Goal: Task Accomplishment & Management: Use online tool/utility

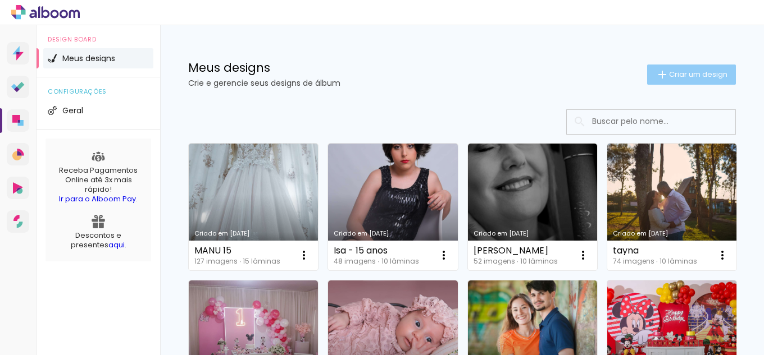
click at [669, 71] on span "Criar um design" at bounding box center [698, 74] width 58 height 7
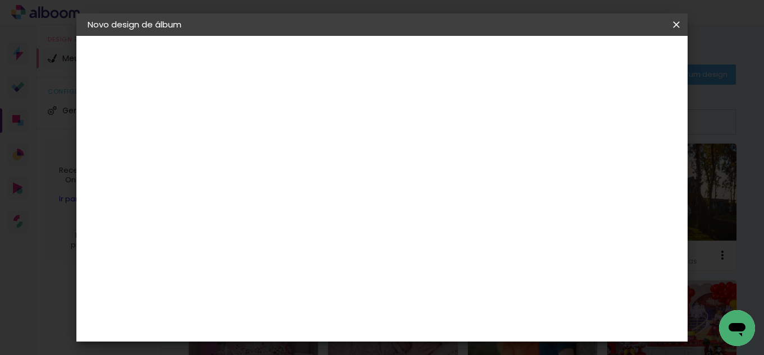
click at [271, 145] on input at bounding box center [271, 150] width 0 height 17
click at [271, 151] on input "aurora" at bounding box center [271, 150] width 0 height 17
type input "Aurora"
type paper-input "Aurora"
click at [0, 0] on slot "Avançar" at bounding box center [0, 0] width 0 height 0
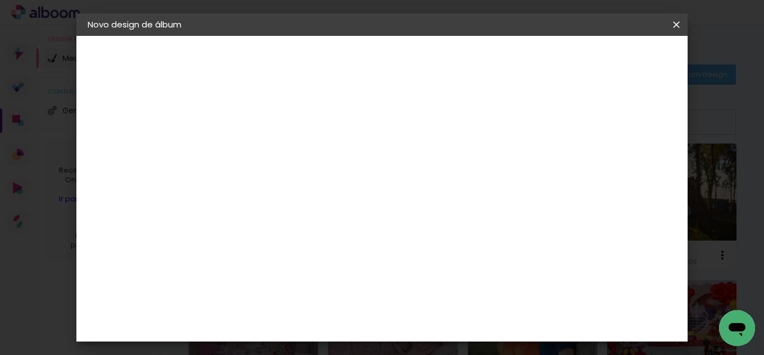
click at [298, 251] on div "3ZERO5" at bounding box center [281, 253] width 34 height 9
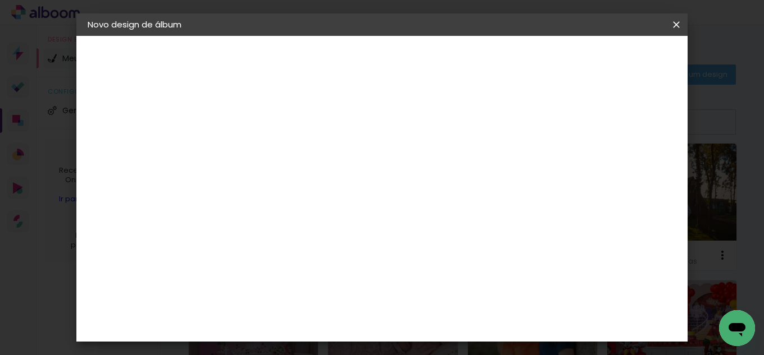
click at [0, 0] on slot "Avançar" at bounding box center [0, 0] width 0 height 0
click at [332, 182] on paper-input-container "Linha" at bounding box center [299, 196] width 65 height 29
click at [527, 175] on paper-item "Padrão" at bounding box center [454, 186] width 225 height 22
type input "Padrão"
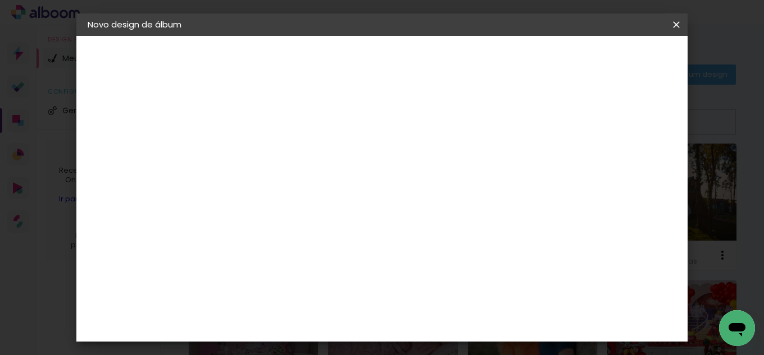
scroll to position [111, 0]
click at [389, 209] on span "20 × 30 cm" at bounding box center [368, 224] width 42 height 30
click at [0, 0] on slot "Avançar" at bounding box center [0, 0] width 0 height 0
click at [542, 120] on div at bounding box center [537, 121] width 10 height 10
type paper-checkbox "on"
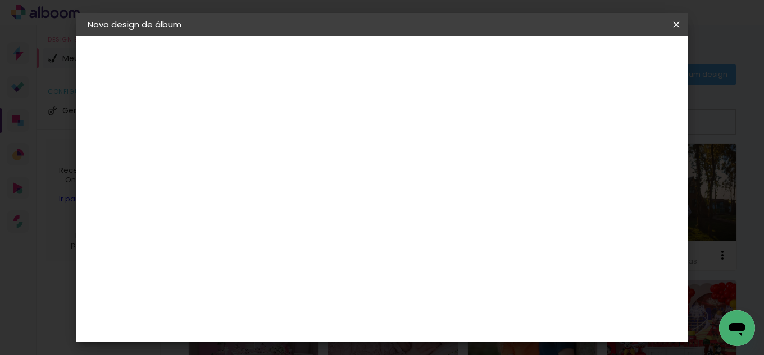
click at [606, 58] on span "Iniciar design" at bounding box center [580, 60] width 51 height 8
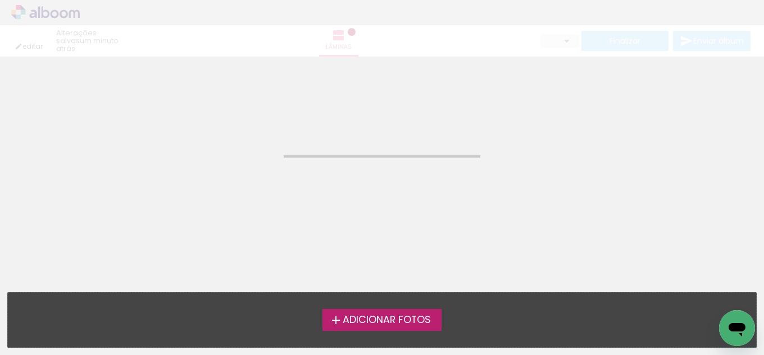
click at [396, 313] on label "Adicionar Fotos" at bounding box center [382, 319] width 120 height 21
click at [0, 0] on input "file" at bounding box center [0, 0] width 0 height 0
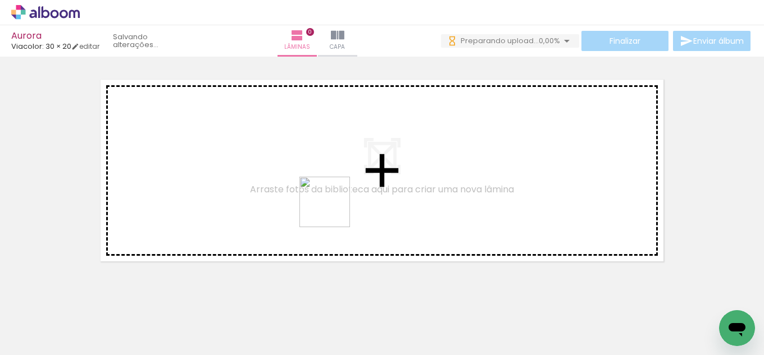
drag, startPoint x: 271, startPoint y: 326, endPoint x: 328, endPoint y: 278, distance: 74.5
click at [336, 202] on quentale-workspace at bounding box center [382, 177] width 764 height 355
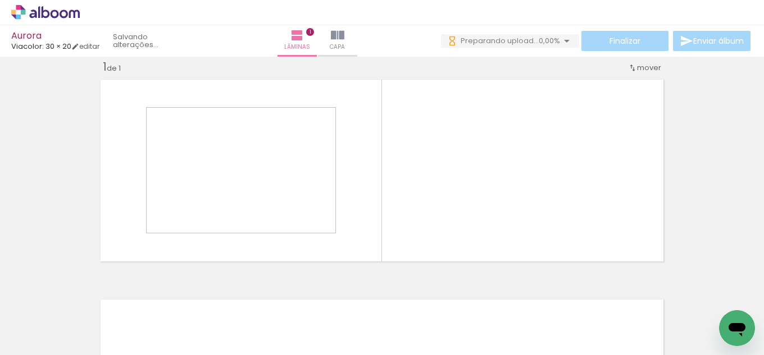
scroll to position [15, 0]
drag, startPoint x: 318, startPoint y: 326, endPoint x: 371, endPoint y: 311, distance: 54.9
click at [358, 184] on quentale-workspace at bounding box center [382, 177] width 764 height 355
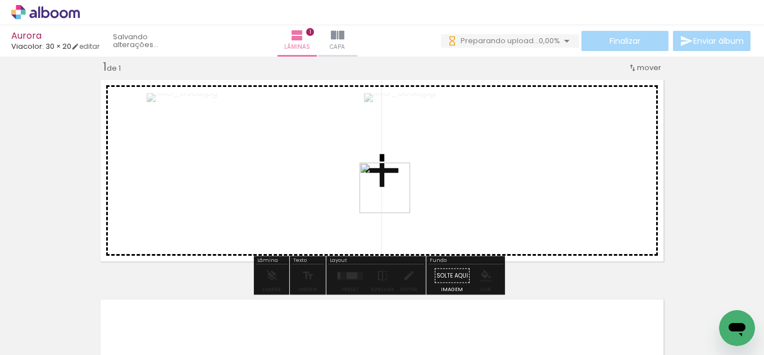
drag, startPoint x: 377, startPoint y: 317, endPoint x: 432, endPoint y: 314, distance: 54.5
click at [395, 186] on quentale-workspace at bounding box center [382, 177] width 764 height 355
drag, startPoint x: 441, startPoint y: 325, endPoint x: 501, endPoint y: 336, distance: 61.2
click at [419, 207] on quentale-workspace at bounding box center [382, 177] width 764 height 355
drag, startPoint x: 508, startPoint y: 323, endPoint x: 534, endPoint y: 298, distance: 36.9
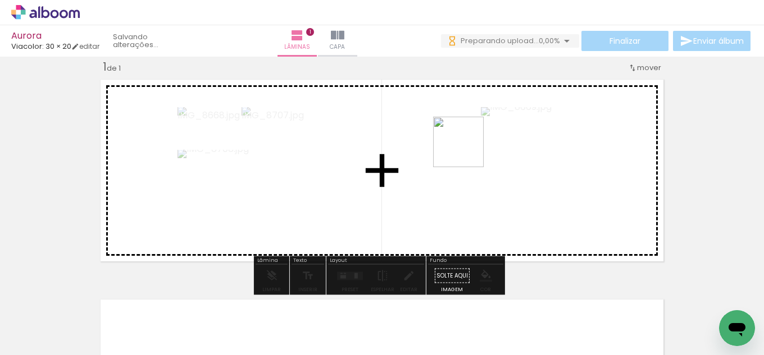
click at [466, 132] on quentale-workspace at bounding box center [382, 177] width 764 height 355
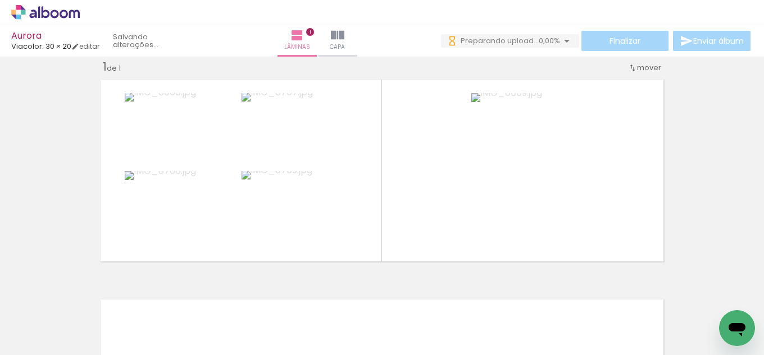
scroll to position [0, 4119]
drag, startPoint x: 413, startPoint y: 325, endPoint x: 514, endPoint y: 348, distance: 103.5
click at [442, 169] on quentale-workspace at bounding box center [382, 177] width 764 height 355
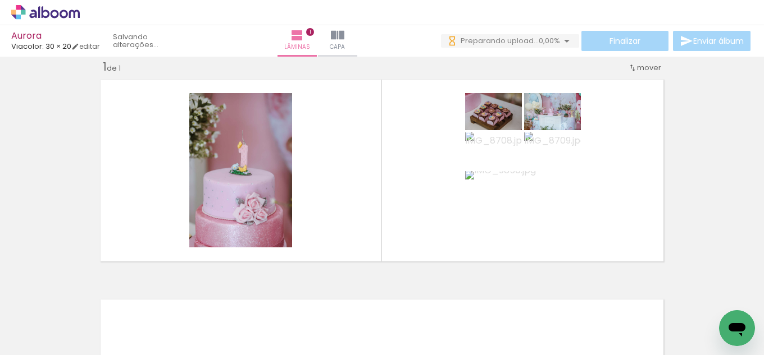
scroll to position [0, 2353]
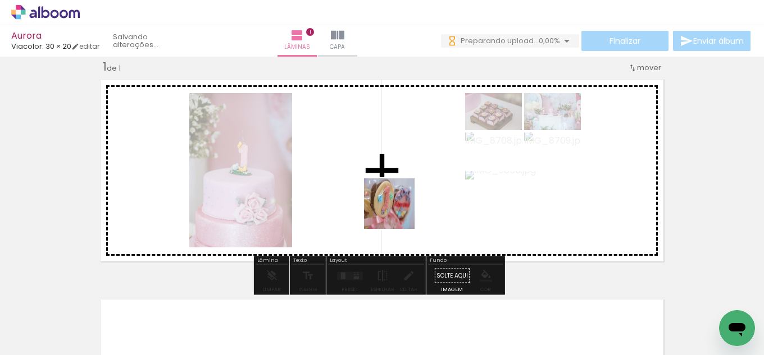
drag, startPoint x: 342, startPoint y: 327, endPoint x: 423, endPoint y: 284, distance: 91.2
click at [403, 190] on quentale-workspace at bounding box center [382, 177] width 764 height 355
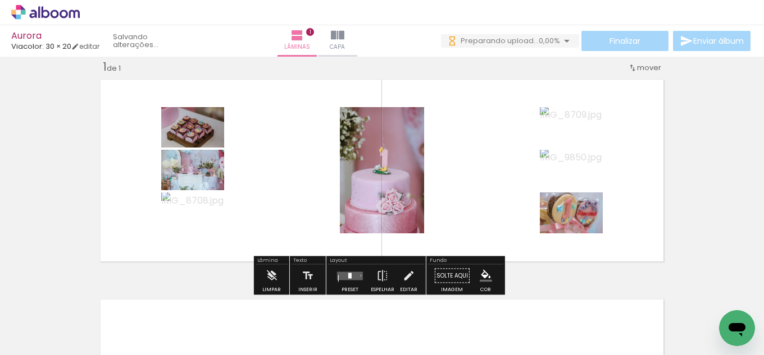
scroll to position [0, 2297]
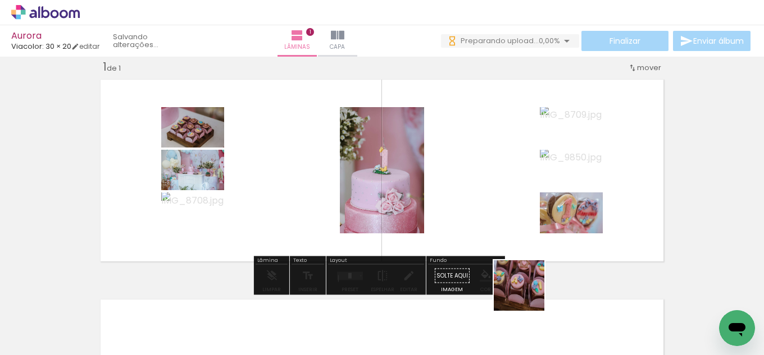
drag, startPoint x: 519, startPoint y: 316, endPoint x: 531, endPoint y: 237, distance: 80.0
click at [540, 165] on quentale-workspace at bounding box center [382, 177] width 764 height 355
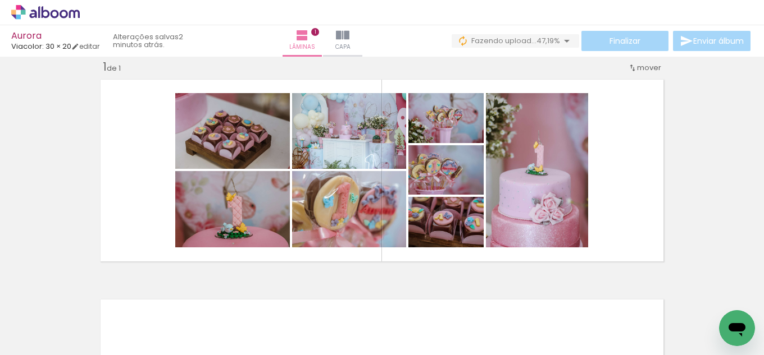
scroll to position [0, 4928]
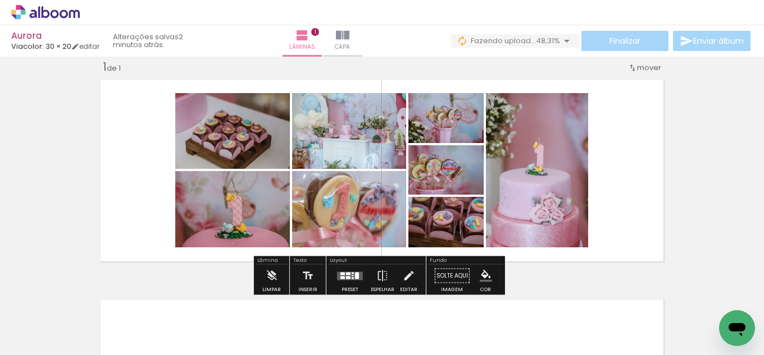
click at [348, 268] on div at bounding box center [350, 276] width 30 height 22
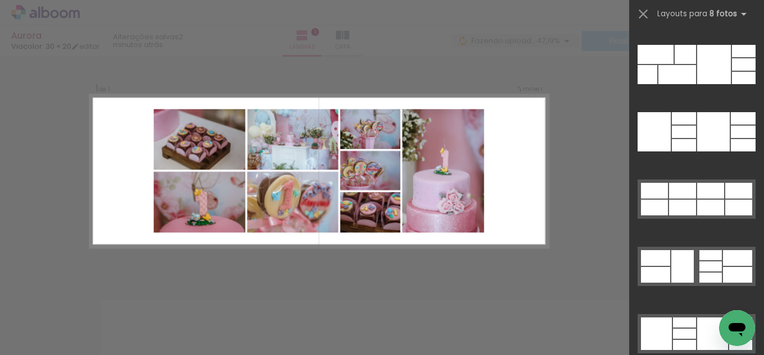
scroll to position [5543, 0]
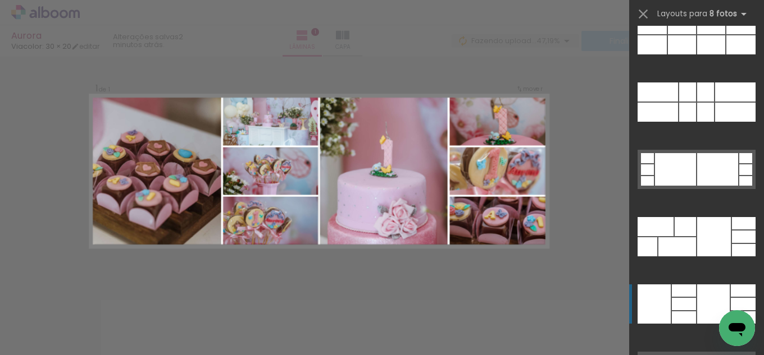
click at [660, 304] on div at bounding box center [653, 304] width 33 height 39
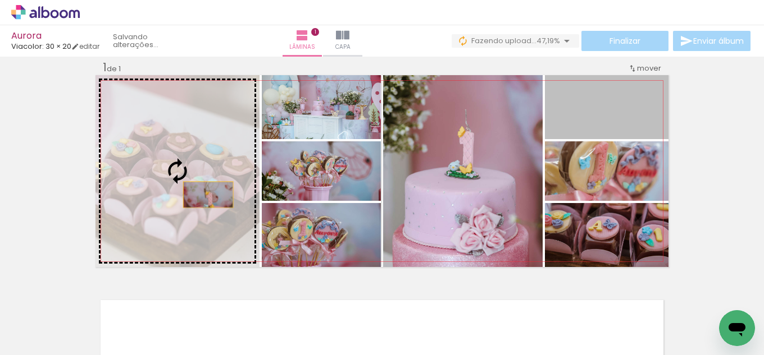
drag, startPoint x: 631, startPoint y: 121, endPoint x: 191, endPoint y: 195, distance: 446.3
click at [0, 0] on slot at bounding box center [0, 0] width 0 height 0
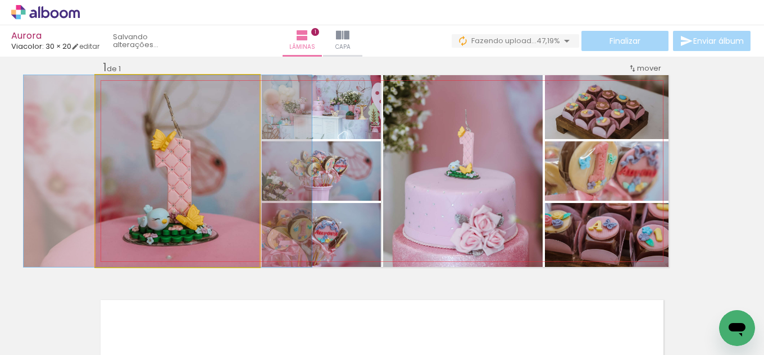
drag, startPoint x: 218, startPoint y: 226, endPoint x: 208, endPoint y: 185, distance: 42.1
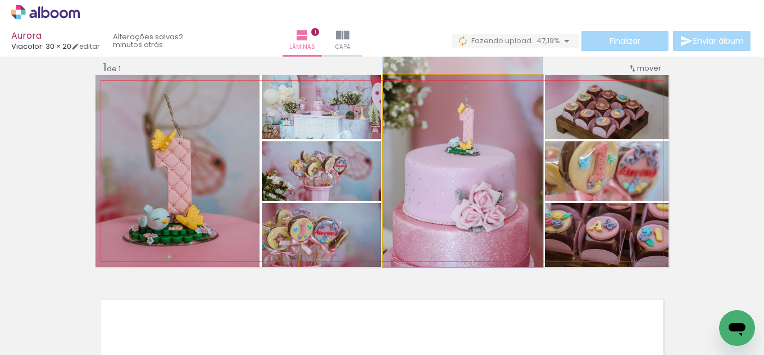
drag, startPoint x: 484, startPoint y: 235, endPoint x: 463, endPoint y: 180, distance: 59.0
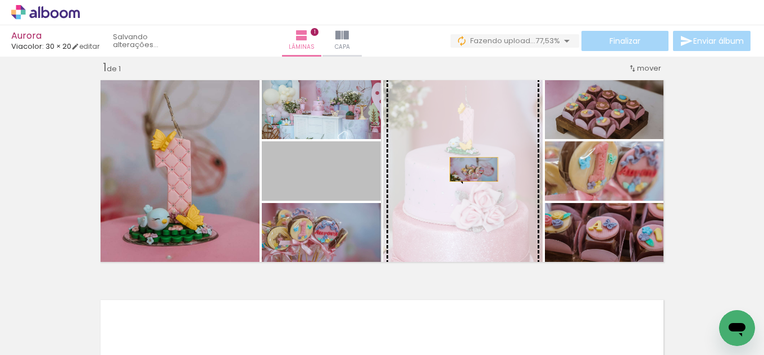
drag, startPoint x: 341, startPoint y: 183, endPoint x: 469, endPoint y: 170, distance: 128.7
click at [0, 0] on slot at bounding box center [0, 0] width 0 height 0
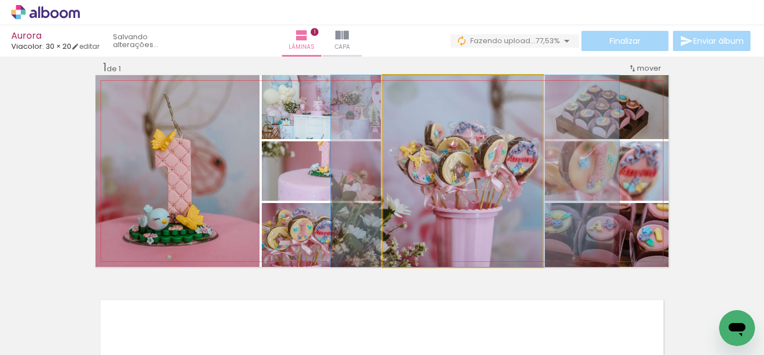
drag, startPoint x: 468, startPoint y: 202, endPoint x: 479, endPoint y: 170, distance: 33.9
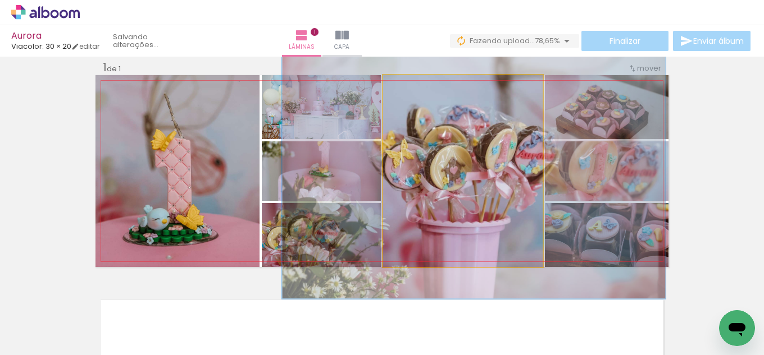
drag, startPoint x: 409, startPoint y: 91, endPoint x: 422, endPoint y: 91, distance: 12.9
type paper-slider "133"
click at [422, 91] on div at bounding box center [422, 87] width 18 height 18
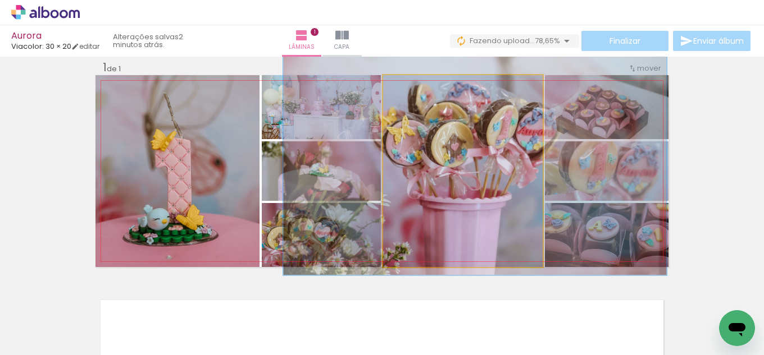
drag, startPoint x: 508, startPoint y: 211, endPoint x: 509, endPoint y: 188, distance: 23.6
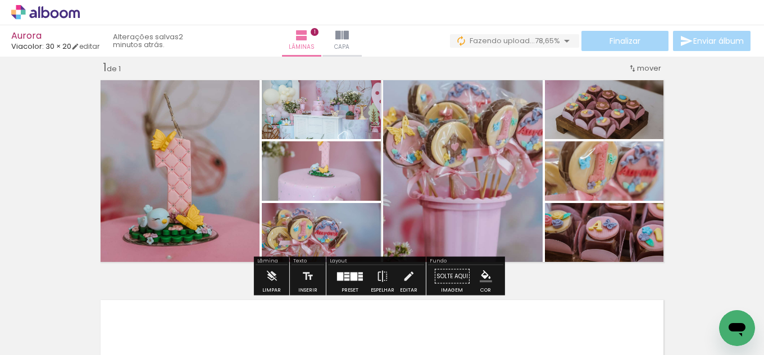
click at [742, 219] on div "Inserir lâmina 1 de 1" at bounding box center [382, 267] width 764 height 441
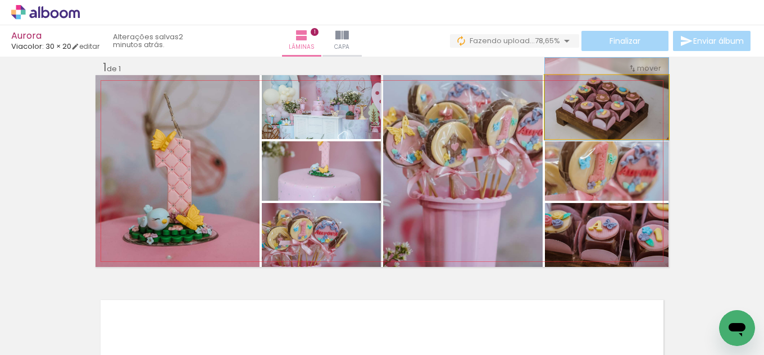
drag, startPoint x: 625, startPoint y: 117, endPoint x: 624, endPoint y: 109, distance: 7.9
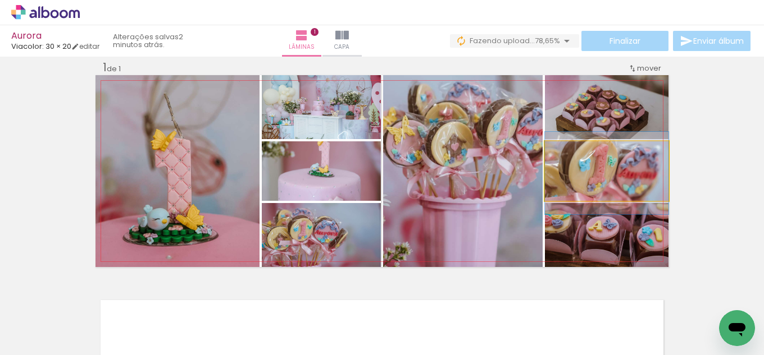
drag, startPoint x: 639, startPoint y: 187, endPoint x: 625, endPoint y: 189, distance: 13.7
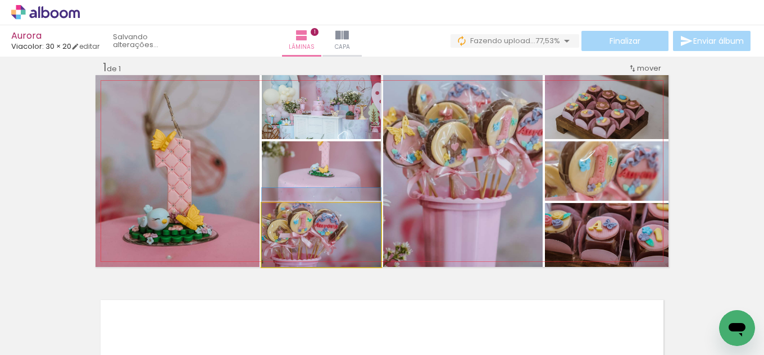
drag, startPoint x: 285, startPoint y: 240, endPoint x: 318, endPoint y: 232, distance: 34.0
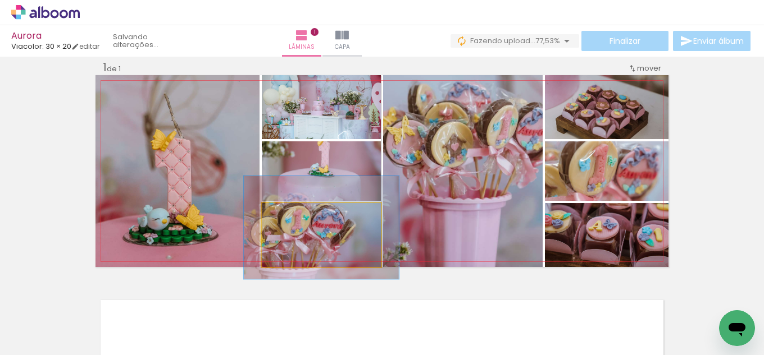
drag, startPoint x: 288, startPoint y: 216, endPoint x: 300, endPoint y: 213, distance: 12.1
type paper-slider "130"
click at [300, 213] on div at bounding box center [300, 215] width 18 height 18
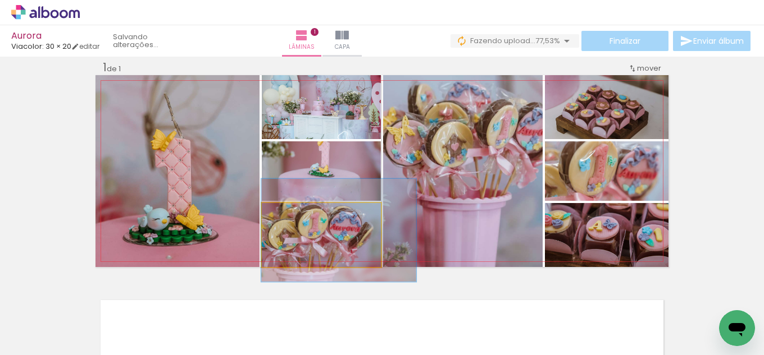
drag, startPoint x: 313, startPoint y: 240, endPoint x: 345, endPoint y: 243, distance: 32.1
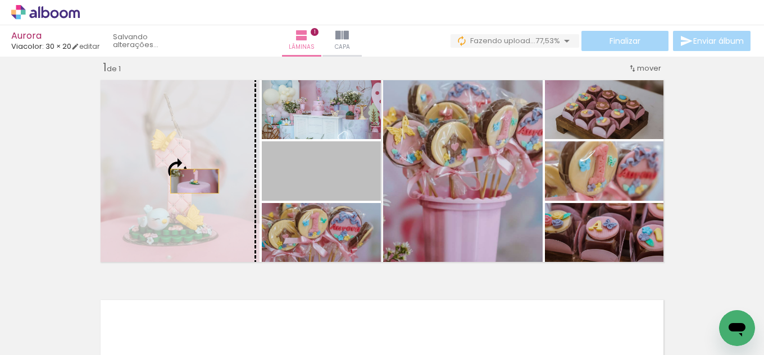
drag, startPoint x: 337, startPoint y: 180, endPoint x: 176, endPoint y: 183, distance: 161.7
click at [0, 0] on slot at bounding box center [0, 0] width 0 height 0
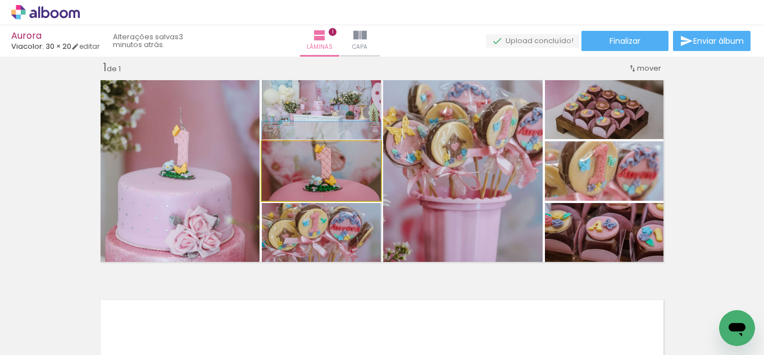
drag, startPoint x: 326, startPoint y: 189, endPoint x: 331, endPoint y: 180, distance: 10.5
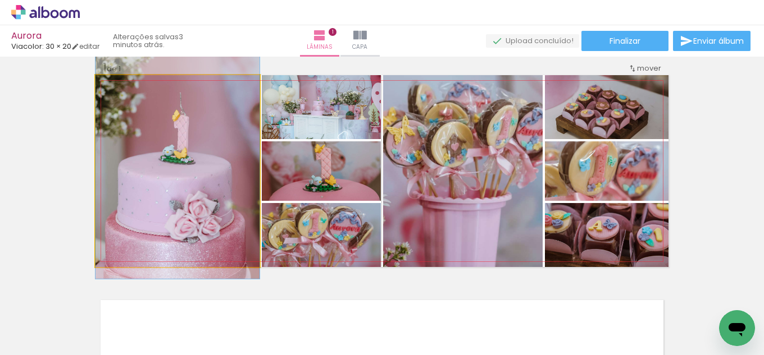
drag, startPoint x: 221, startPoint y: 225, endPoint x: 227, endPoint y: 210, distance: 16.4
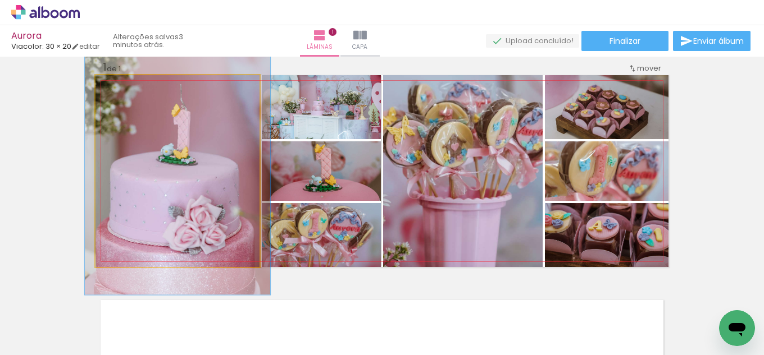
drag, startPoint x: 126, startPoint y: 89, endPoint x: 131, endPoint y: 93, distance: 6.4
click at [131, 93] on div at bounding box center [127, 87] width 18 height 18
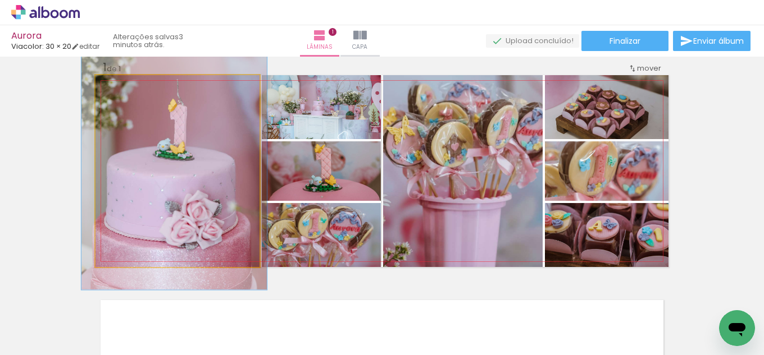
drag, startPoint x: 203, startPoint y: 153, endPoint x: 199, endPoint y: 148, distance: 6.1
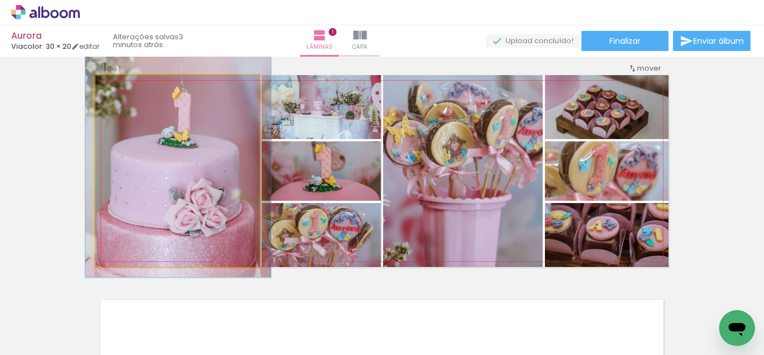
drag, startPoint x: 191, startPoint y: 204, endPoint x: 195, endPoint y: 192, distance: 13.0
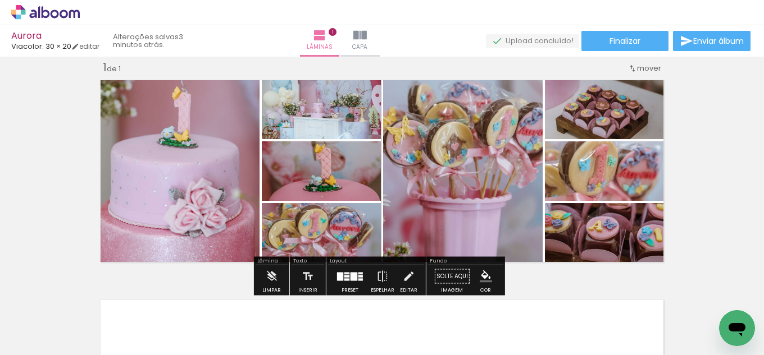
click at [739, 191] on div "Inserir lâmina 1 de 1" at bounding box center [382, 267] width 764 height 441
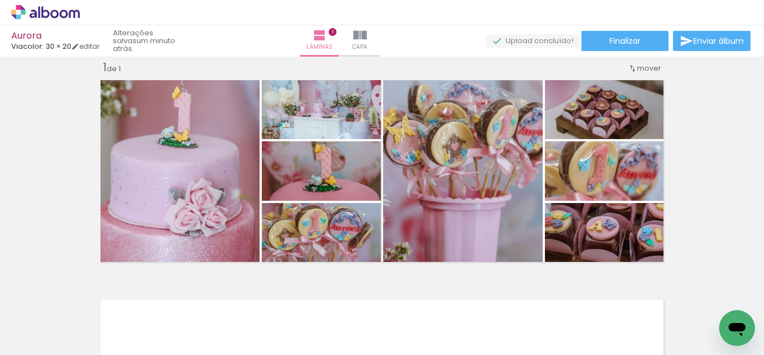
click at [39, 342] on span "Adicionar Fotos" at bounding box center [40, 340] width 34 height 12
click at [0, 0] on input "file" at bounding box center [0, 0] width 0 height 0
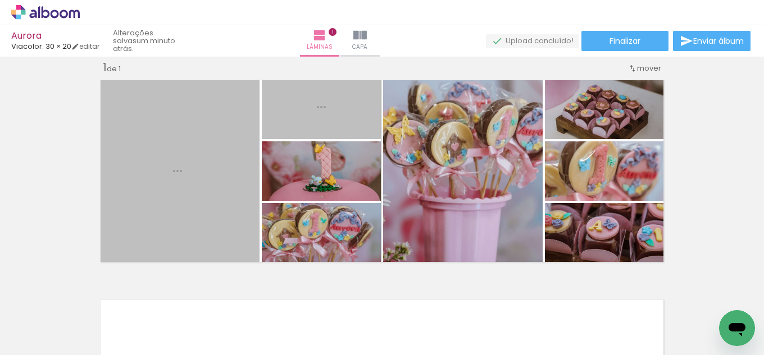
scroll to position [0, 0]
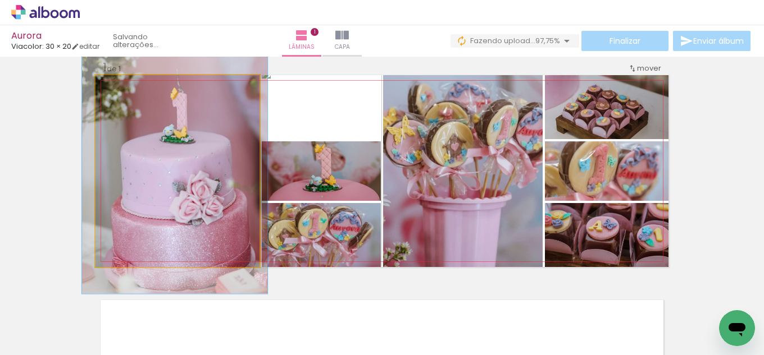
drag, startPoint x: 204, startPoint y: 207, endPoint x: 201, endPoint y: 223, distance: 16.6
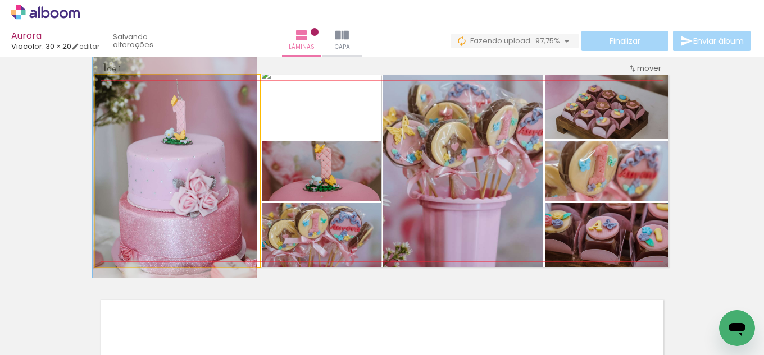
drag, startPoint x: 122, startPoint y: 87, endPoint x: 107, endPoint y: 92, distance: 15.3
type paper-slider "100"
click at [107, 92] on div at bounding box center [138, 87] width 78 height 17
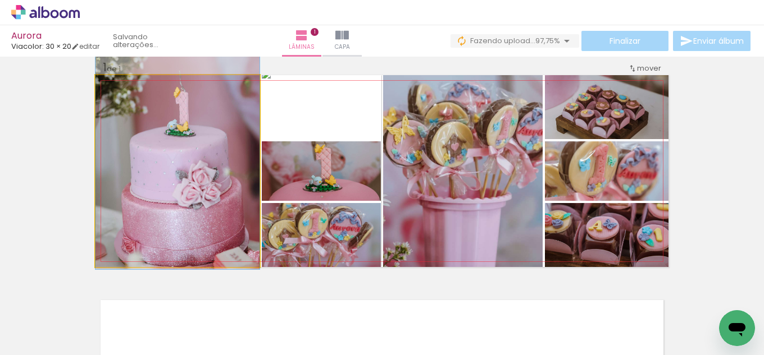
drag, startPoint x: 163, startPoint y: 174, endPoint x: 150, endPoint y: 166, distance: 15.4
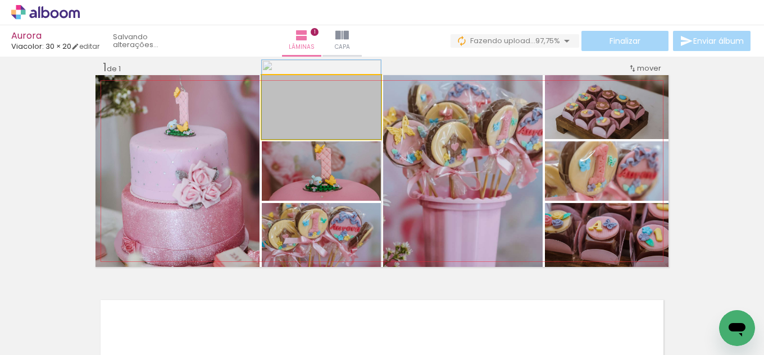
drag, startPoint x: 341, startPoint y: 126, endPoint x: 351, endPoint y: 97, distance: 30.6
drag, startPoint x: 344, startPoint y: 117, endPoint x: 345, endPoint y: 133, distance: 16.3
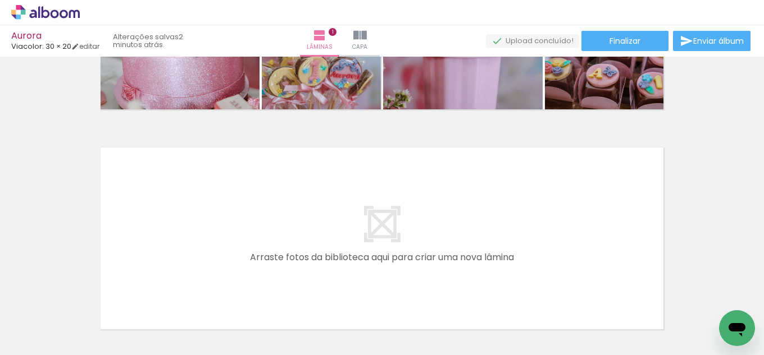
scroll to position [0, 1756]
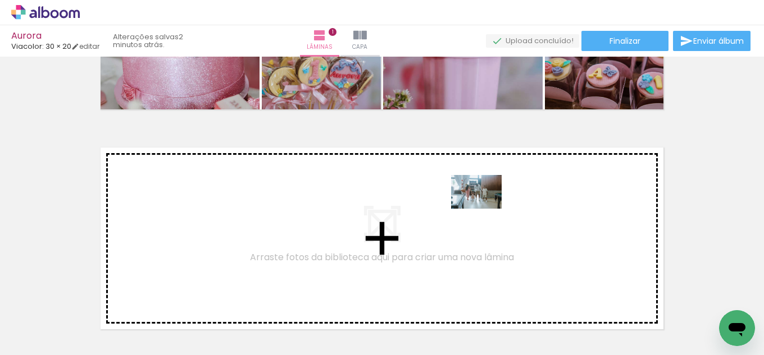
drag, startPoint x: 501, startPoint y: 322, endPoint x: 485, endPoint y: 207, distance: 116.8
click at [485, 207] on quentale-workspace at bounding box center [382, 177] width 764 height 355
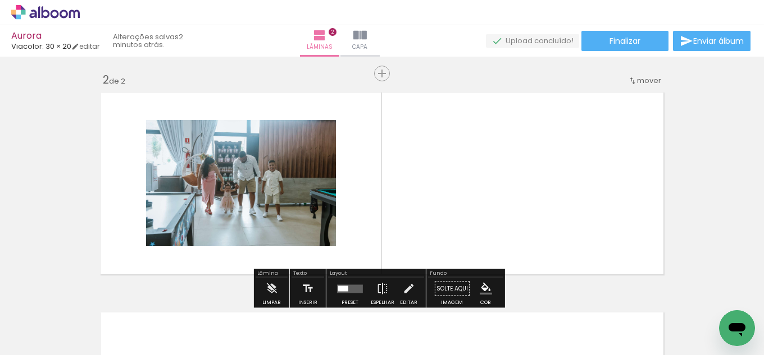
scroll to position [235, 0]
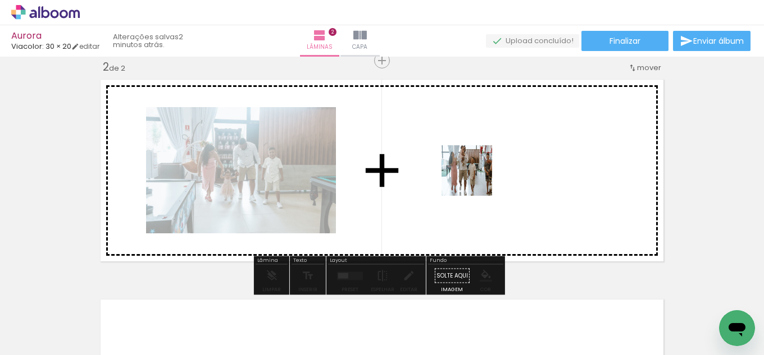
drag, startPoint x: 563, startPoint y: 322, endPoint x: 578, endPoint y: 293, distance: 32.4
click at [474, 178] on quentale-workspace at bounding box center [382, 177] width 764 height 355
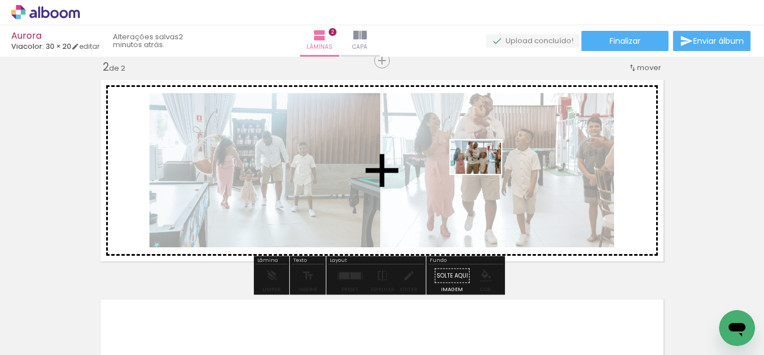
drag, startPoint x: 624, startPoint y: 327, endPoint x: 505, endPoint y: 185, distance: 184.9
click at [482, 172] on quentale-workspace at bounding box center [382, 177] width 764 height 355
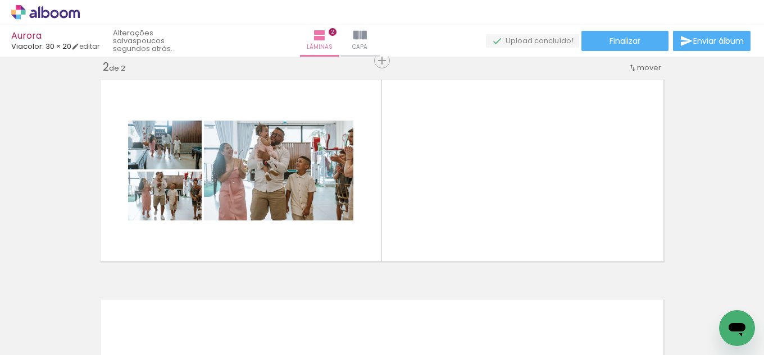
scroll to position [0, 4335]
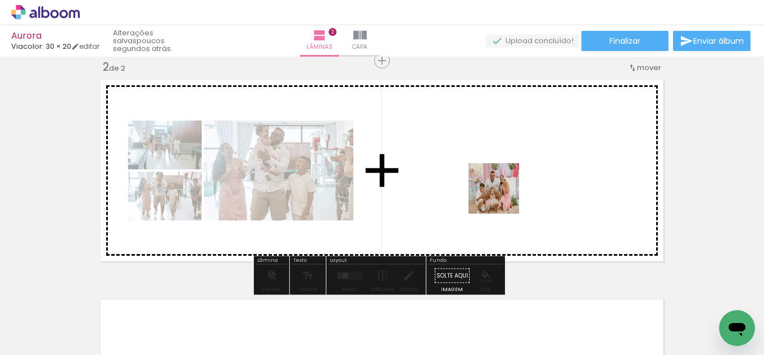
drag, startPoint x: 513, startPoint y: 325, endPoint x: 575, endPoint y: 272, distance: 82.1
click at [505, 186] on quentale-workspace at bounding box center [382, 177] width 764 height 355
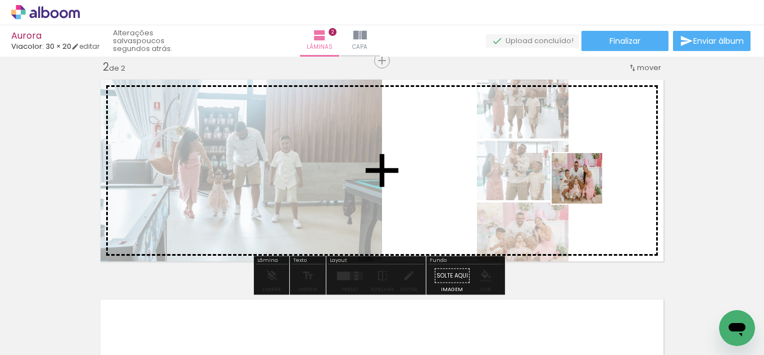
drag, startPoint x: 566, startPoint y: 323, endPoint x: 587, endPoint y: 179, distance: 145.8
click at [587, 179] on quentale-workspace at bounding box center [382, 177] width 764 height 355
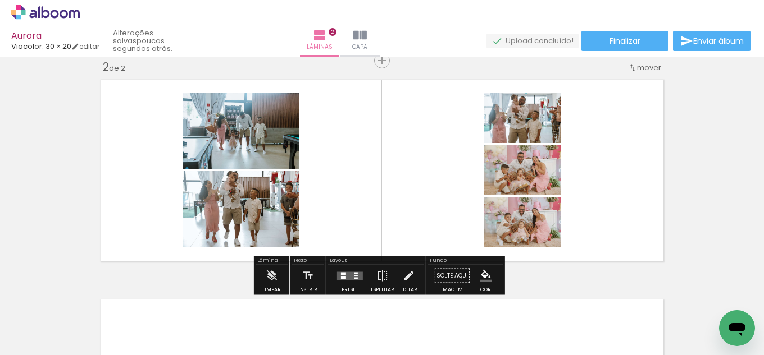
click at [359, 273] on quentale-layouter at bounding box center [350, 276] width 26 height 8
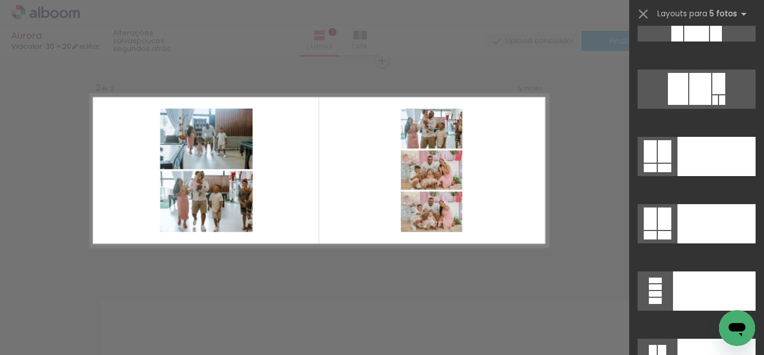
scroll to position [30134, 0]
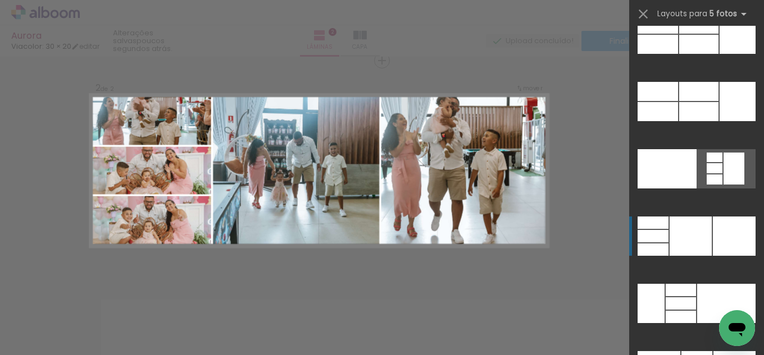
click at [686, 240] on div at bounding box center [690, 236] width 42 height 39
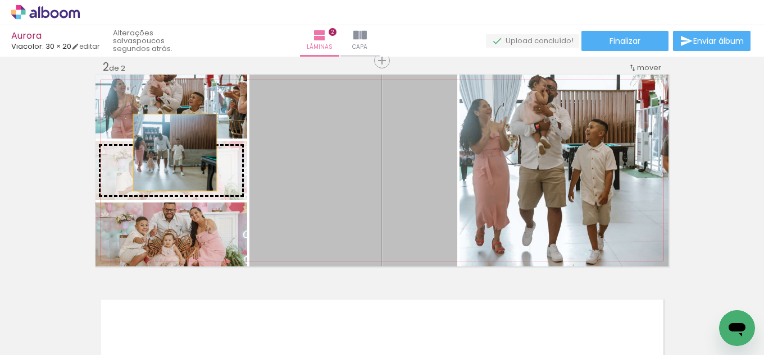
drag, startPoint x: 424, startPoint y: 196, endPoint x: 171, endPoint y: 153, distance: 256.3
click at [0, 0] on slot at bounding box center [0, 0] width 0 height 0
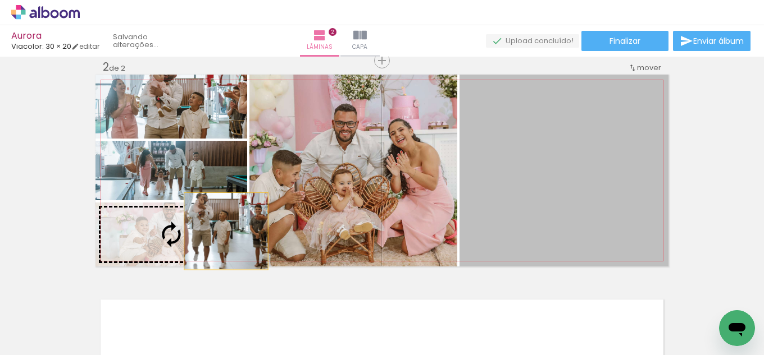
drag, startPoint x: 582, startPoint y: 172, endPoint x: 222, endPoint y: 231, distance: 365.3
click at [0, 0] on slot at bounding box center [0, 0] width 0 height 0
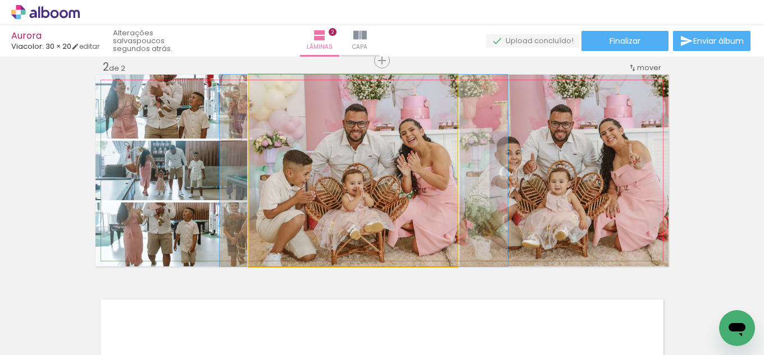
drag, startPoint x: 412, startPoint y: 214, endPoint x: 422, endPoint y: 214, distance: 10.7
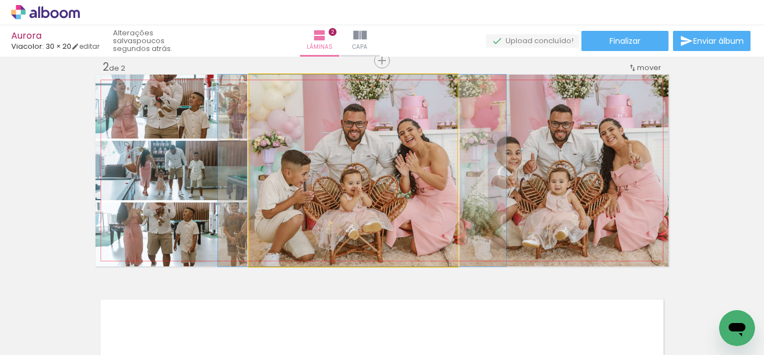
drag, startPoint x: 423, startPoint y: 213, endPoint x: 418, endPoint y: 194, distance: 19.2
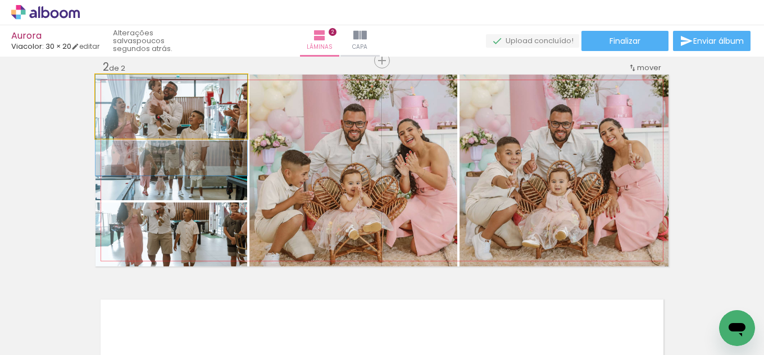
drag, startPoint x: 211, startPoint y: 113, endPoint x: 212, endPoint y: 134, distance: 20.8
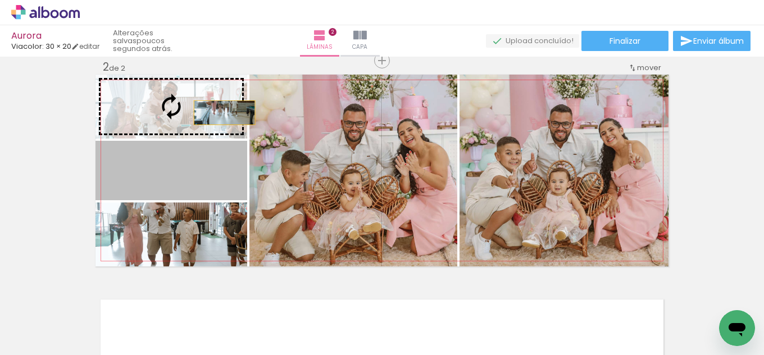
drag, startPoint x: 216, startPoint y: 184, endPoint x: 220, endPoint y: 113, distance: 71.4
click at [0, 0] on slot at bounding box center [0, 0] width 0 height 0
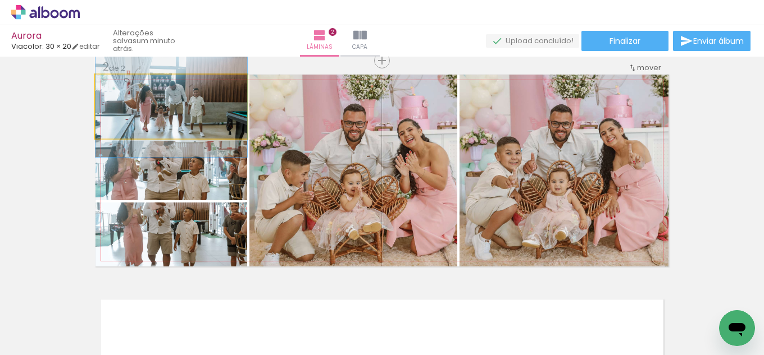
click at [230, 124] on quentale-photo at bounding box center [171, 107] width 152 height 64
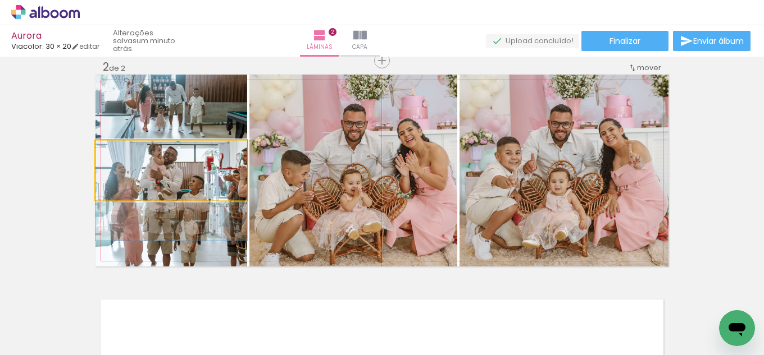
drag, startPoint x: 226, startPoint y: 171, endPoint x: 226, endPoint y: 190, distance: 19.7
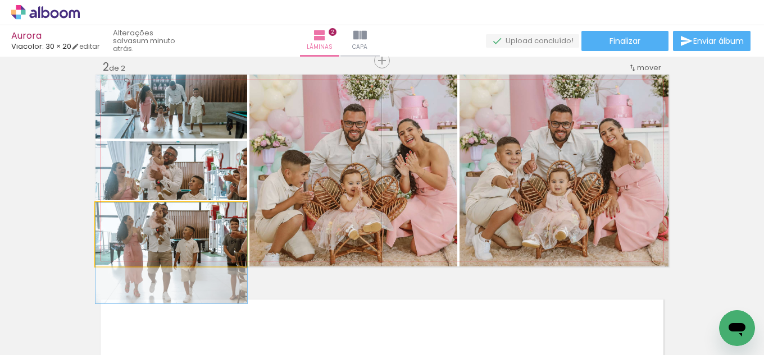
drag, startPoint x: 219, startPoint y: 234, endPoint x: 218, endPoint y: 260, distance: 25.8
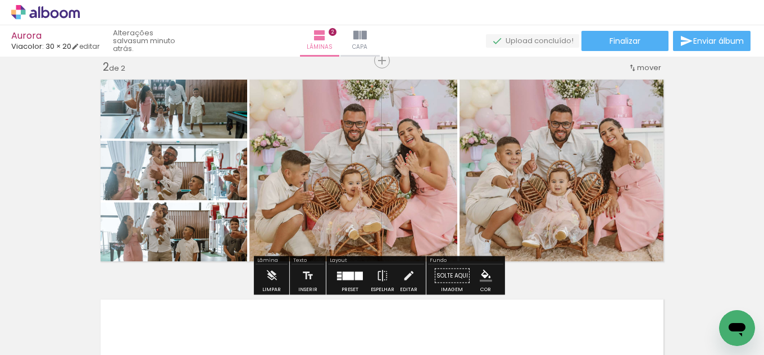
click at [199, 111] on quentale-photo at bounding box center [171, 107] width 152 height 64
click at [0, 0] on slot "P&B" at bounding box center [0, 0] width 0 height 0
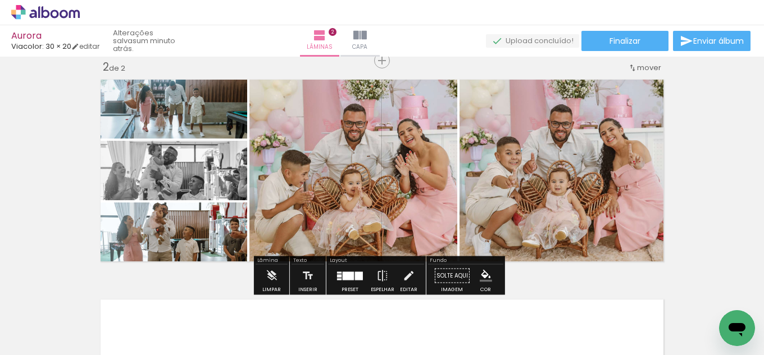
click at [203, 116] on quentale-photo at bounding box center [171, 107] width 152 height 64
click at [0, 0] on slot "P&B" at bounding box center [0, 0] width 0 height 0
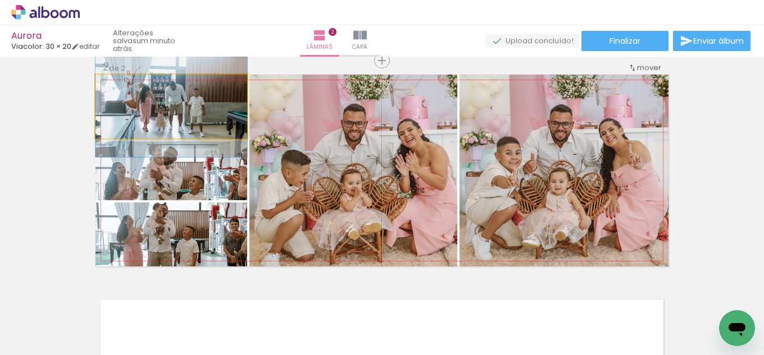
click at [185, 109] on quentale-photo at bounding box center [171, 107] width 152 height 64
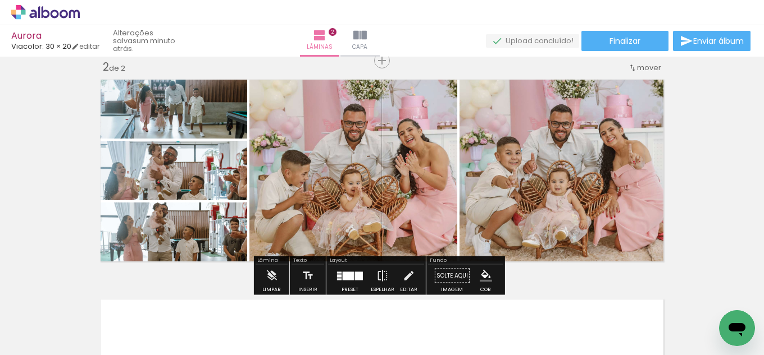
click at [183, 93] on paper-button "P&B" at bounding box center [188, 86] width 17 height 17
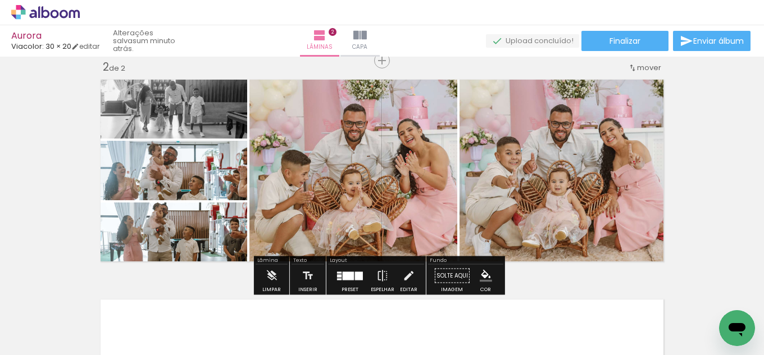
click at [180, 176] on quentale-photo at bounding box center [171, 171] width 152 height 60
click at [0, 0] on slot "P&B" at bounding box center [0, 0] width 0 height 0
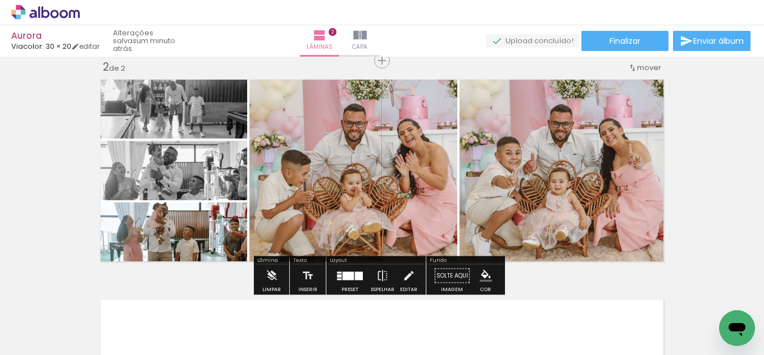
click at [193, 234] on quentale-photo at bounding box center [171, 235] width 152 height 64
click at [0, 0] on slot "P&B" at bounding box center [0, 0] width 0 height 0
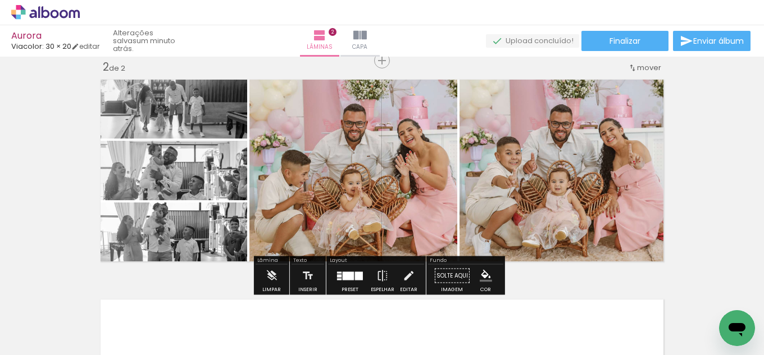
click at [716, 177] on div "Inserir lâmina 1 de 2 Inserir lâmina 2 de 2" at bounding box center [382, 156] width 764 height 661
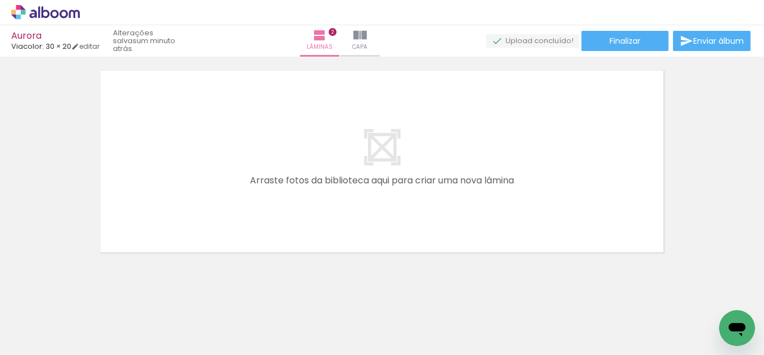
scroll to position [476, 0]
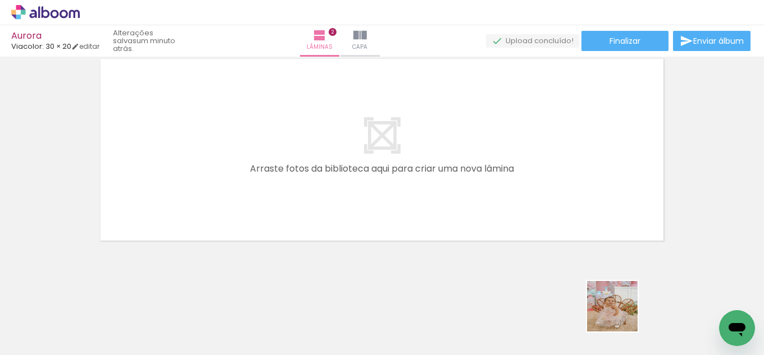
drag, startPoint x: 620, startPoint y: 315, endPoint x: 659, endPoint y: 289, distance: 46.9
click at [564, 164] on quentale-workspace at bounding box center [382, 177] width 764 height 355
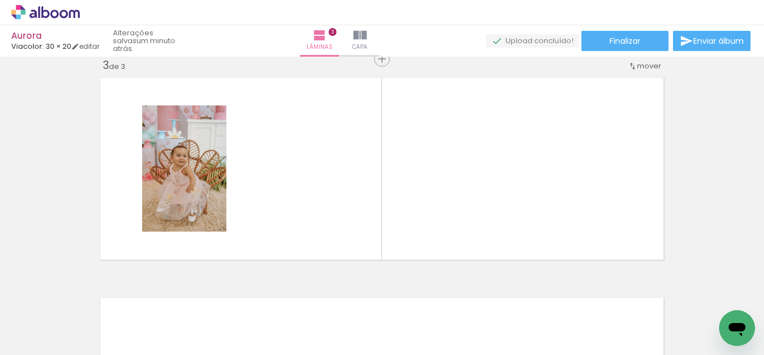
scroll to position [455, 0]
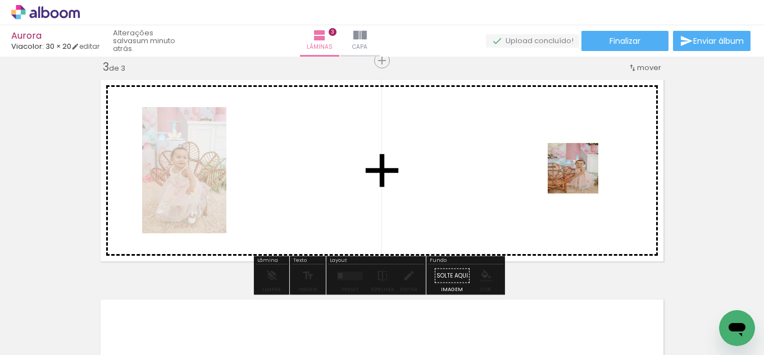
drag, startPoint x: 694, startPoint y: 323, endPoint x: 622, endPoint y: 255, distance: 99.3
click at [579, 170] on quentale-workspace at bounding box center [382, 177] width 764 height 355
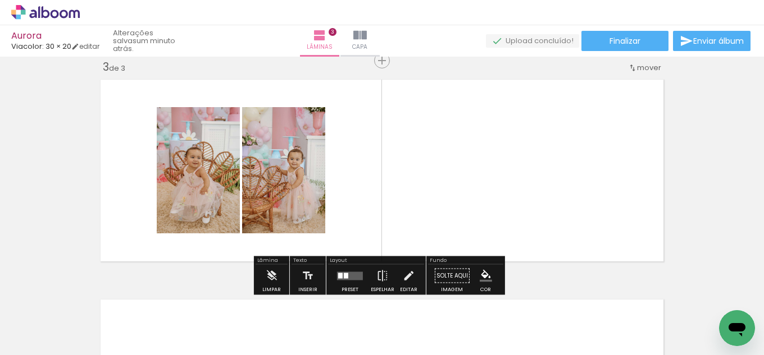
scroll to position [0, 4514]
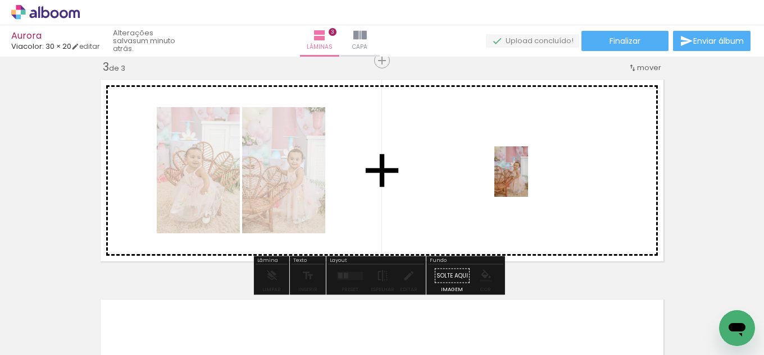
drag, startPoint x: 572, startPoint y: 330, endPoint x: 527, endPoint y: 179, distance: 157.9
click at [527, 179] on quentale-workspace at bounding box center [382, 177] width 764 height 355
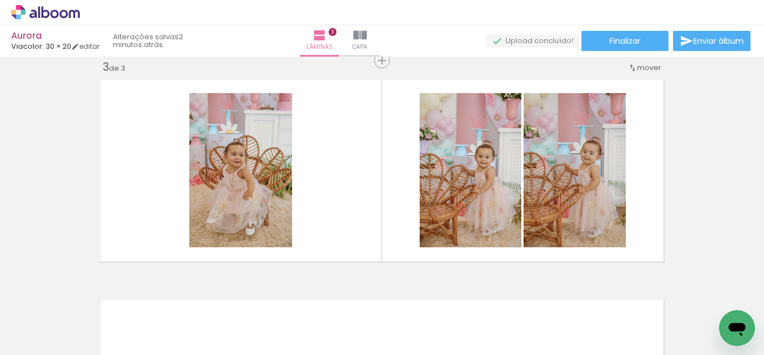
scroll to position [0, 4]
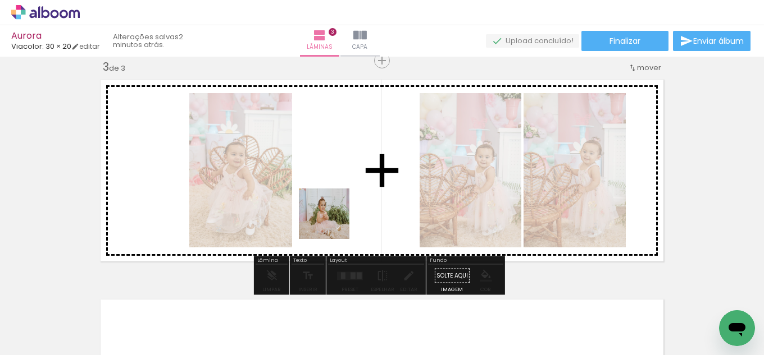
drag, startPoint x: 350, startPoint y: 321, endPoint x: 404, endPoint y: 252, distance: 88.0
click at [333, 202] on quentale-workspace at bounding box center [382, 177] width 764 height 355
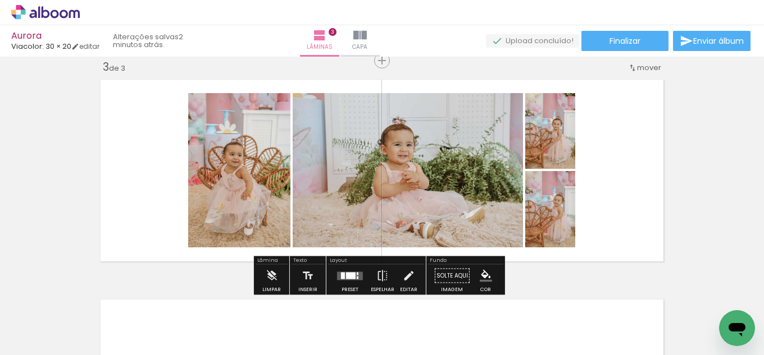
click at [341, 276] on div at bounding box center [343, 275] width 4 height 7
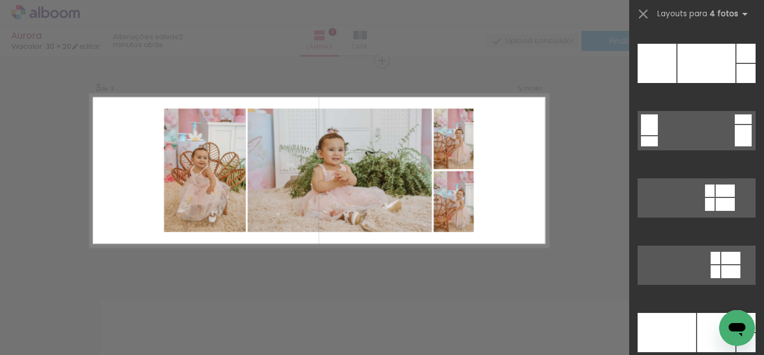
scroll to position [10449, 0]
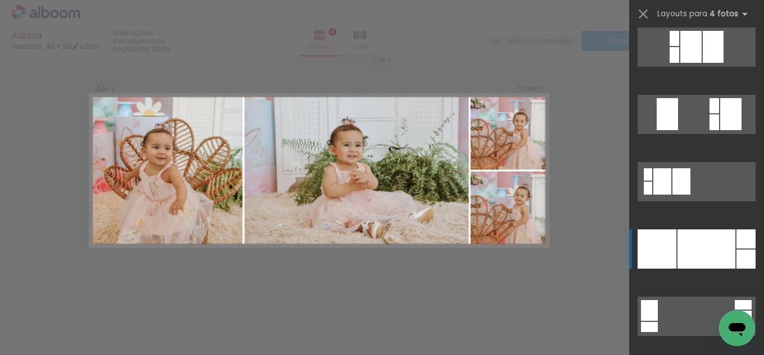
click at [691, 256] on div at bounding box center [706, 249] width 58 height 39
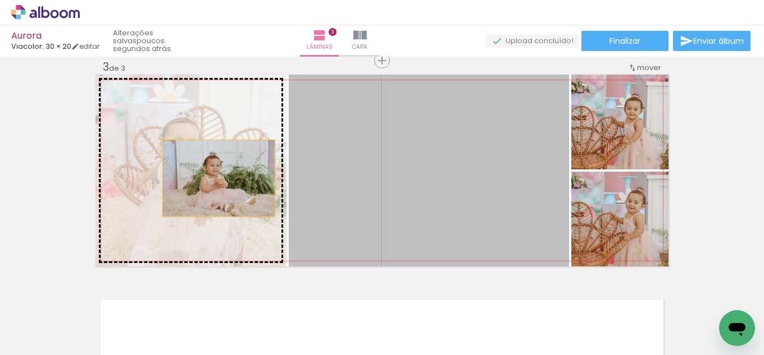
drag, startPoint x: 456, startPoint y: 200, endPoint x: 211, endPoint y: 178, distance: 246.3
click at [0, 0] on slot at bounding box center [0, 0] width 0 height 0
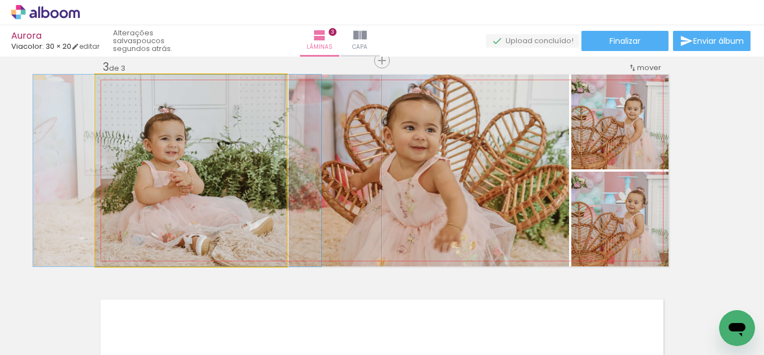
drag, startPoint x: 257, startPoint y: 222, endPoint x: 244, endPoint y: 217, distance: 14.4
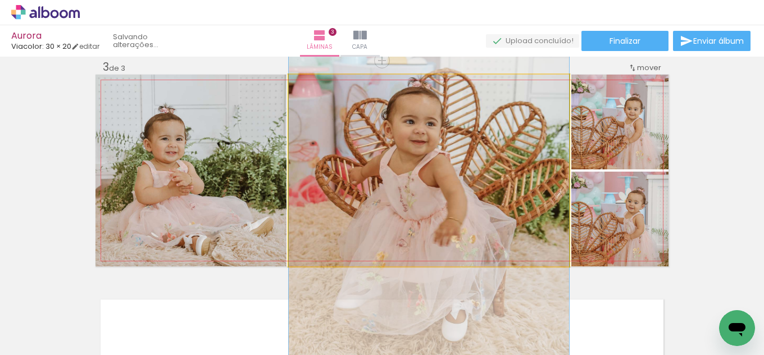
drag, startPoint x: 460, startPoint y: 207, endPoint x: 490, endPoint y: 201, distance: 30.4
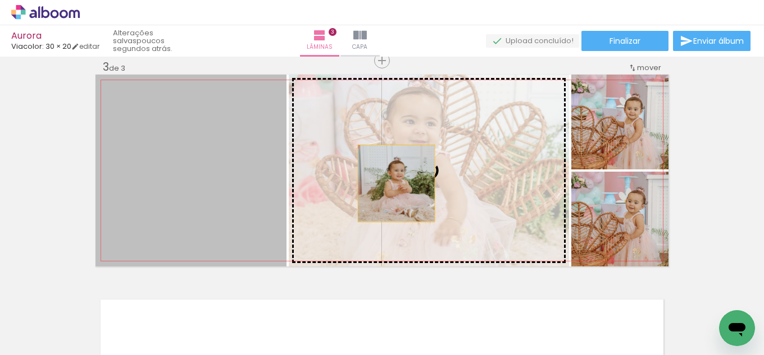
drag, startPoint x: 249, startPoint y: 195, endPoint x: 440, endPoint y: 184, distance: 190.7
click at [0, 0] on slot at bounding box center [0, 0] width 0 height 0
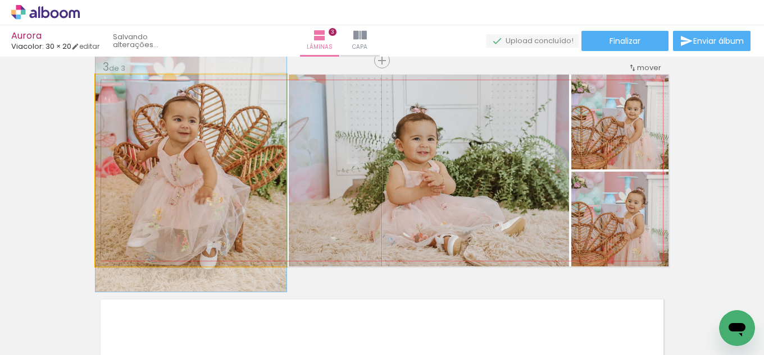
drag, startPoint x: 209, startPoint y: 198, endPoint x: 196, endPoint y: 177, distance: 24.9
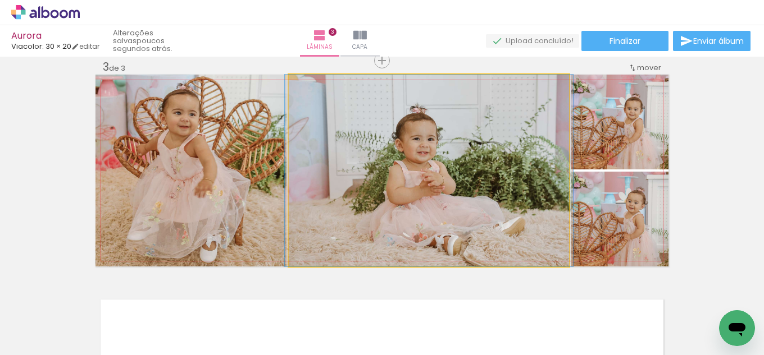
drag, startPoint x: 497, startPoint y: 227, endPoint x: 497, endPoint y: 196, distance: 31.4
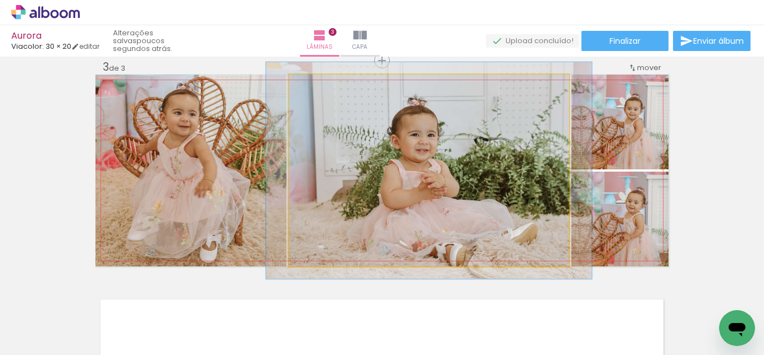
type paper-slider "113"
click at [323, 88] on div at bounding box center [320, 86] width 18 height 18
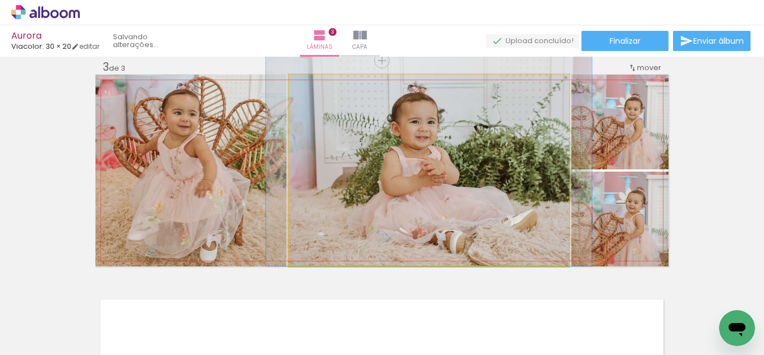
drag, startPoint x: 459, startPoint y: 163, endPoint x: 459, endPoint y: 144, distance: 18.5
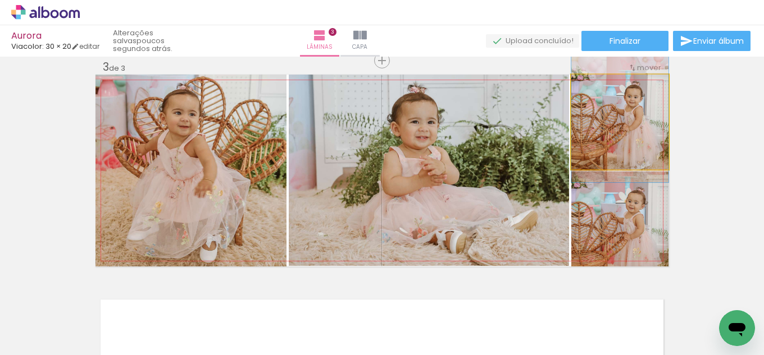
drag, startPoint x: 636, startPoint y: 150, endPoint x: 656, endPoint y: 138, distance: 24.2
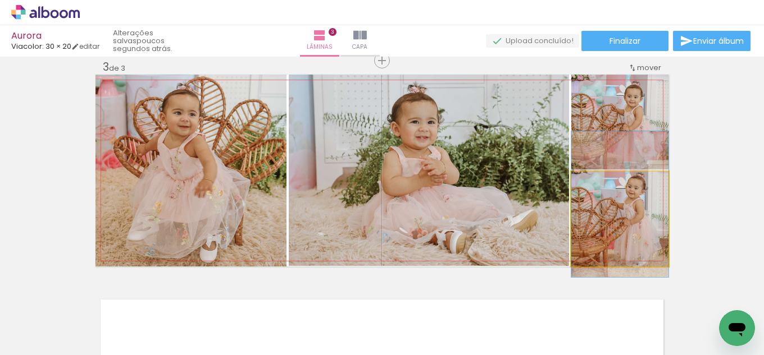
drag, startPoint x: 642, startPoint y: 239, endPoint x: 641, endPoint y: 225, distance: 14.6
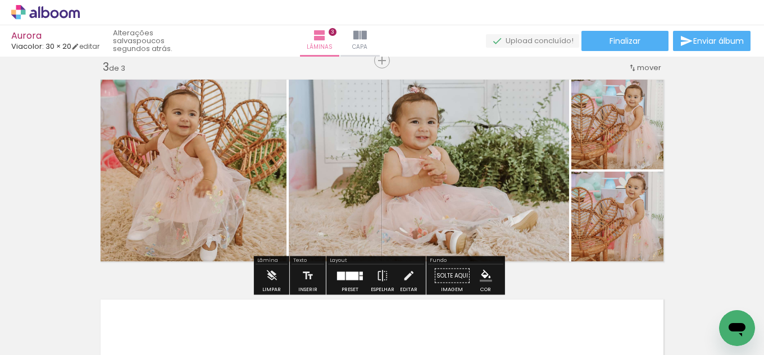
click at [709, 163] on div "Inserir lâmina 1 de 3 Inserir lâmina 2 de 3 Inserir lâmina 3 de 3" at bounding box center [382, 46] width 764 height 881
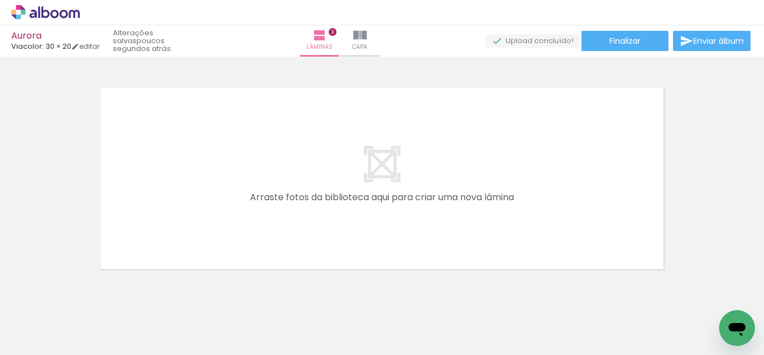
scroll to position [685, 0]
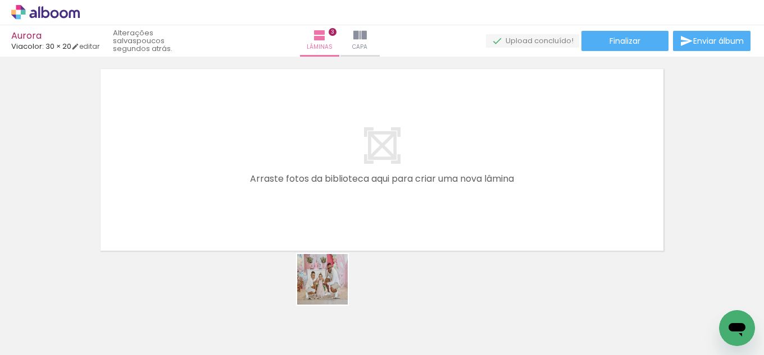
drag, startPoint x: 317, startPoint y: 325, endPoint x: 273, endPoint y: 330, distance: 44.7
click at [362, 210] on quentale-workspace at bounding box center [382, 177] width 764 height 355
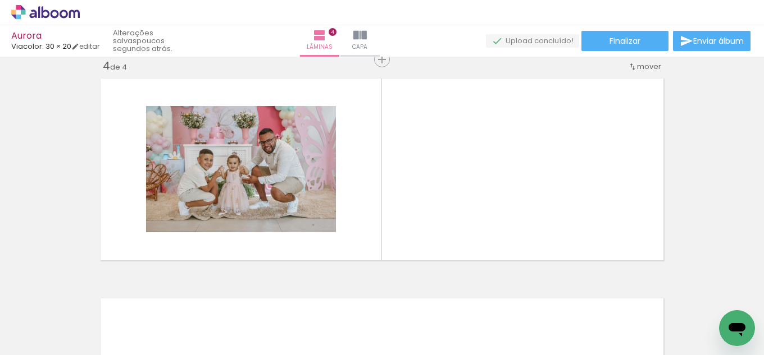
scroll to position [675, 0]
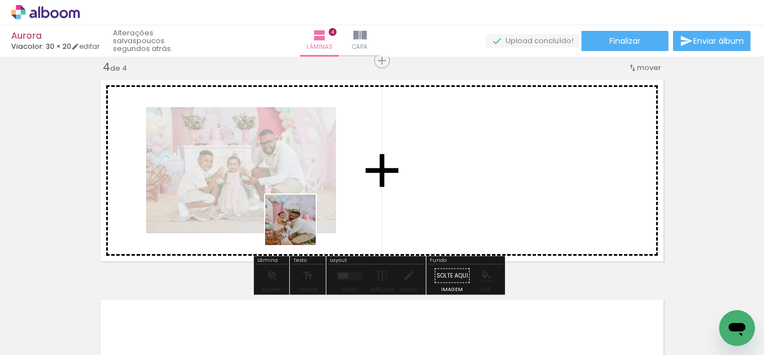
drag, startPoint x: 238, startPoint y: 333, endPoint x: 165, endPoint y: 272, distance: 95.6
click at [318, 196] on quentale-workspace at bounding box center [382, 177] width 764 height 355
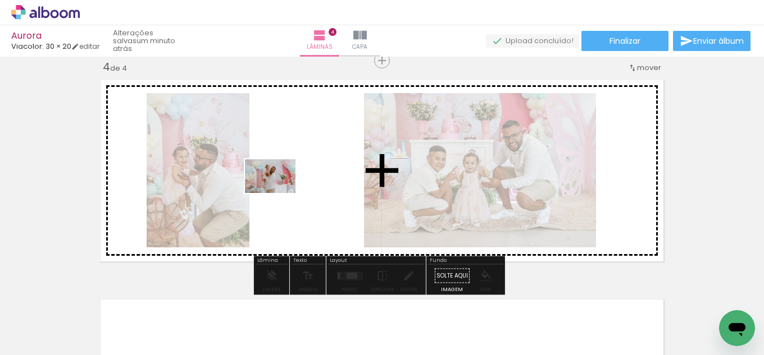
drag, startPoint x: 176, startPoint y: 318, endPoint x: 344, endPoint y: 267, distance: 174.9
click at [281, 189] on quentale-workspace at bounding box center [382, 177] width 764 height 355
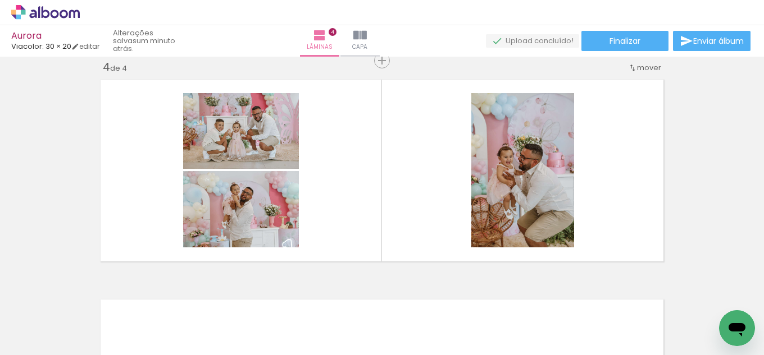
scroll to position [0, 1638]
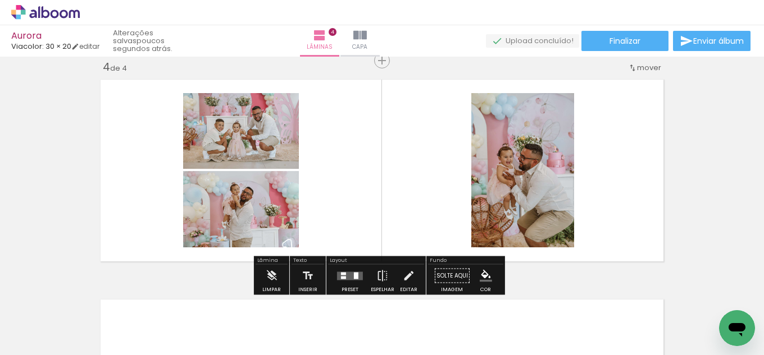
scroll to position [0, 4928]
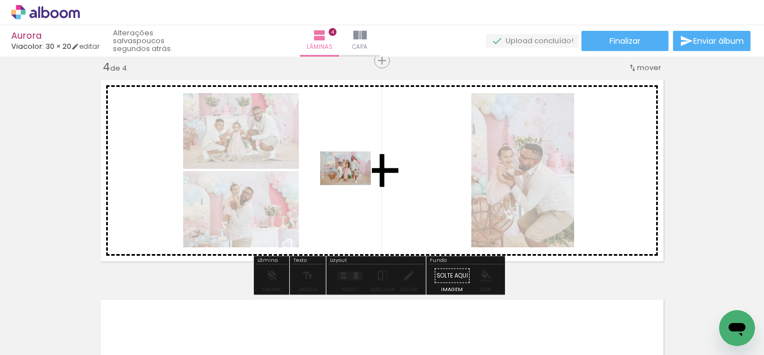
drag, startPoint x: 657, startPoint y: 322, endPoint x: 339, endPoint y: 176, distance: 350.7
click at [339, 176] on quentale-workspace at bounding box center [382, 177] width 764 height 355
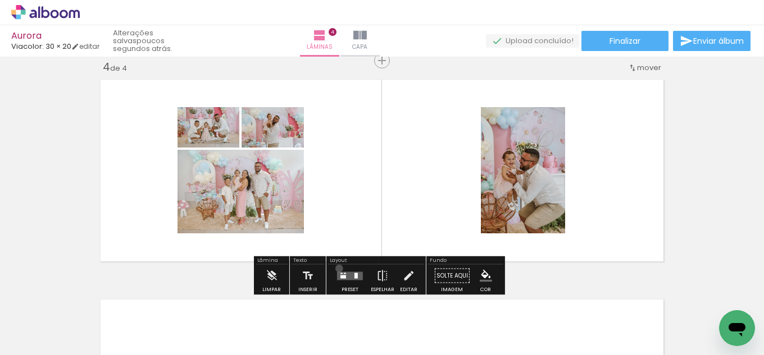
click at [336, 268] on div at bounding box center [350, 276] width 30 height 22
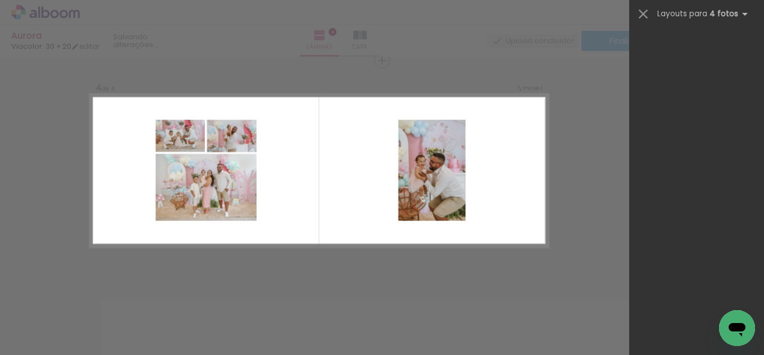
scroll to position [0, 0]
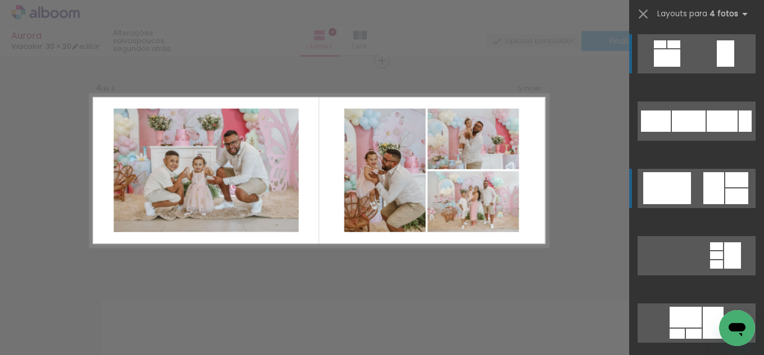
click at [733, 186] on div at bounding box center [736, 179] width 23 height 15
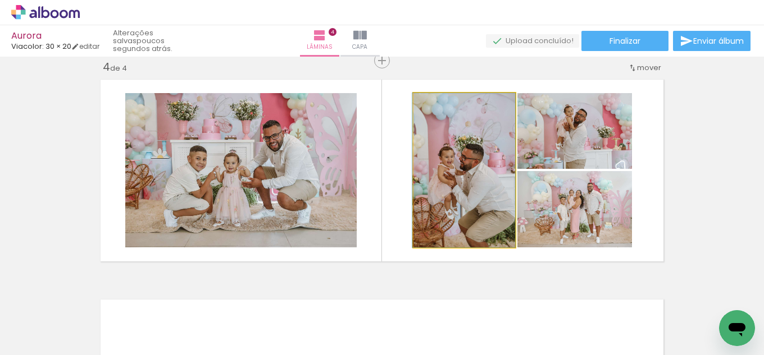
drag, startPoint x: 474, startPoint y: 204, endPoint x: 474, endPoint y: 189, distance: 14.6
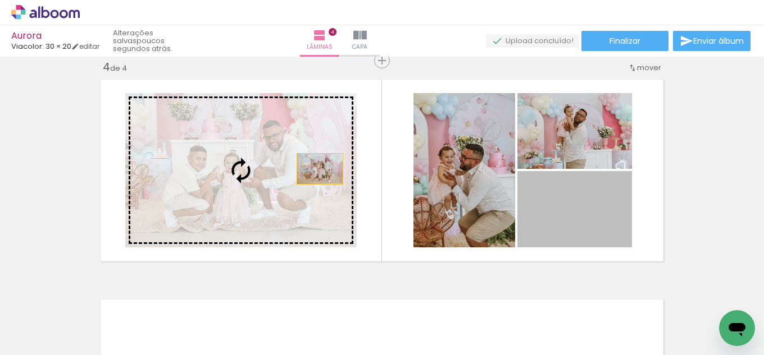
drag, startPoint x: 610, startPoint y: 220, endPoint x: 288, endPoint y: 164, distance: 326.5
click at [0, 0] on slot at bounding box center [0, 0] width 0 height 0
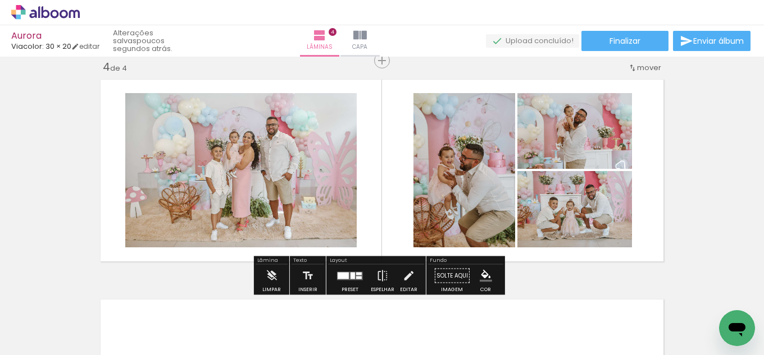
click at [590, 223] on quentale-photo at bounding box center [574, 209] width 115 height 76
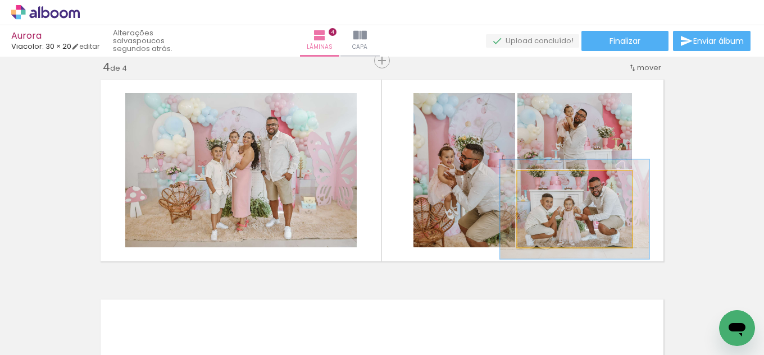
drag, startPoint x: 540, startPoint y: 184, endPoint x: 552, endPoint y: 182, distance: 11.9
type paper-slider "130"
click at [552, 182] on div at bounding box center [555, 183] width 10 height 10
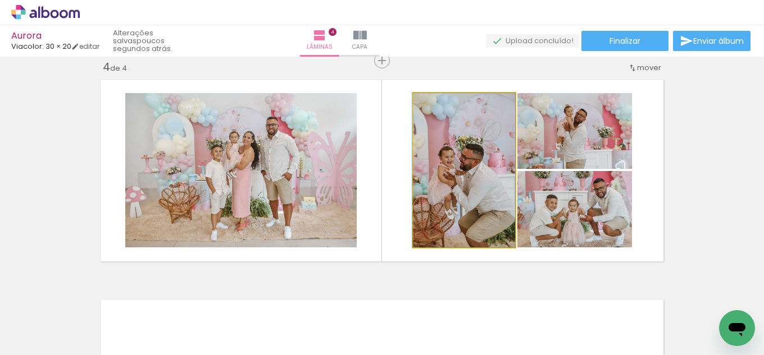
drag, startPoint x: 486, startPoint y: 216, endPoint x: 478, endPoint y: 216, distance: 7.3
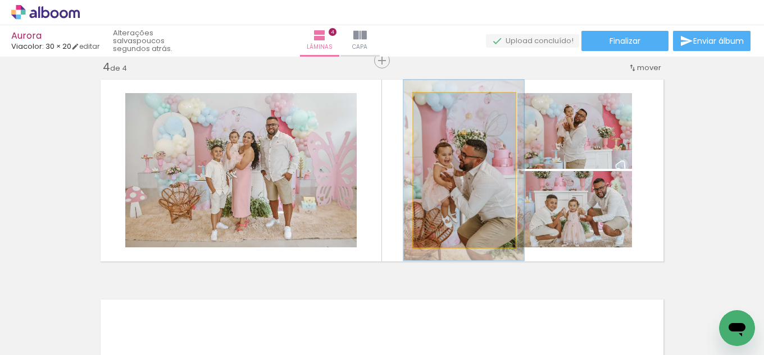
drag, startPoint x: 441, startPoint y: 107, endPoint x: 447, endPoint y: 108, distance: 6.8
type paper-slider "117"
click at [447, 108] on div at bounding box center [446, 105] width 18 height 18
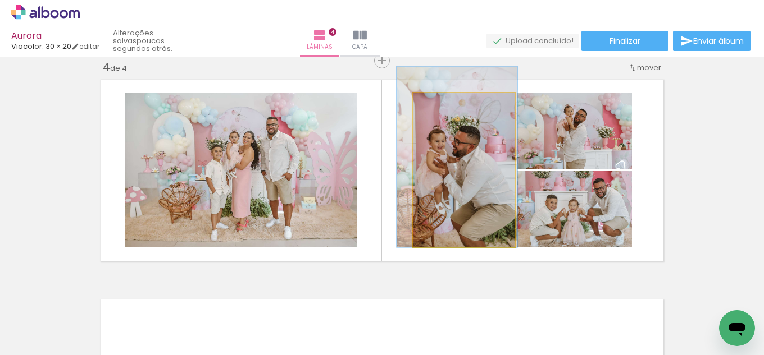
drag, startPoint x: 464, startPoint y: 180, endPoint x: 458, endPoint y: 155, distance: 25.6
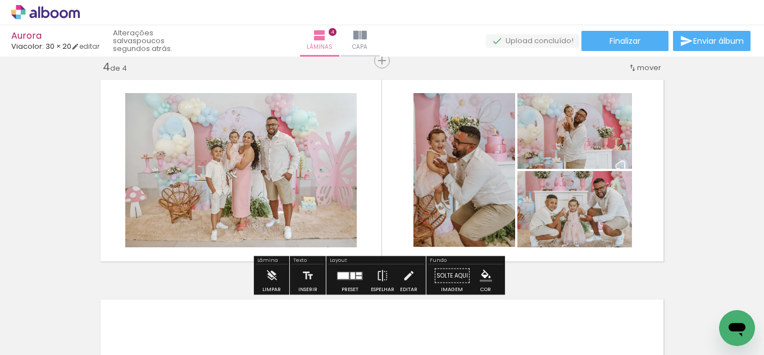
click at [309, 211] on quentale-photo at bounding box center [240, 170] width 231 height 154
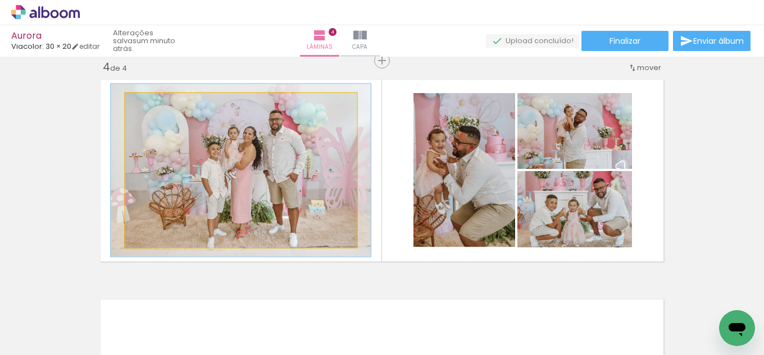
type paper-slider "112"
click at [158, 107] on div at bounding box center [156, 105] width 18 height 18
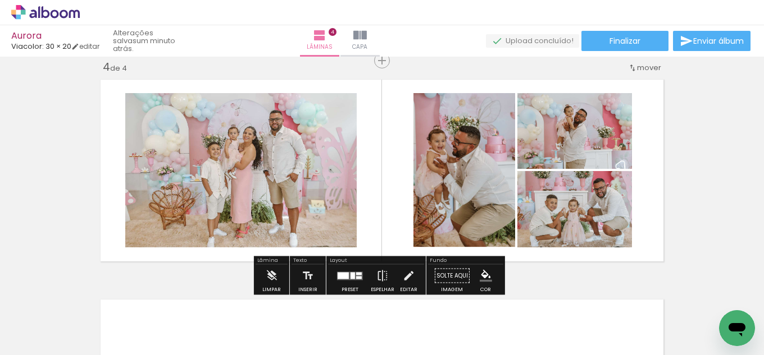
click at [479, 276] on iron-icon "color picker" at bounding box center [485, 276] width 12 height 12
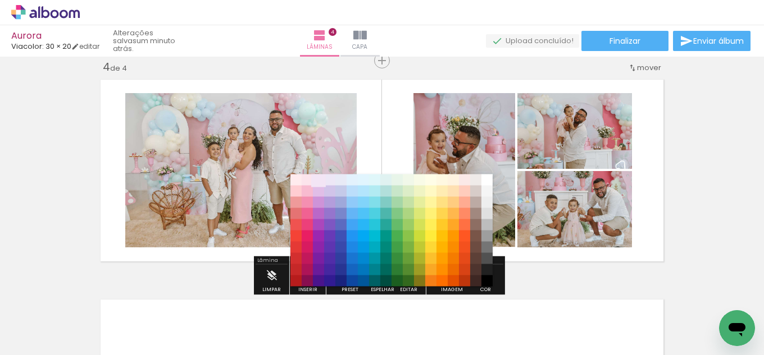
click at [318, 178] on paper-item "#f3e5f5" at bounding box center [318, 180] width 11 height 11
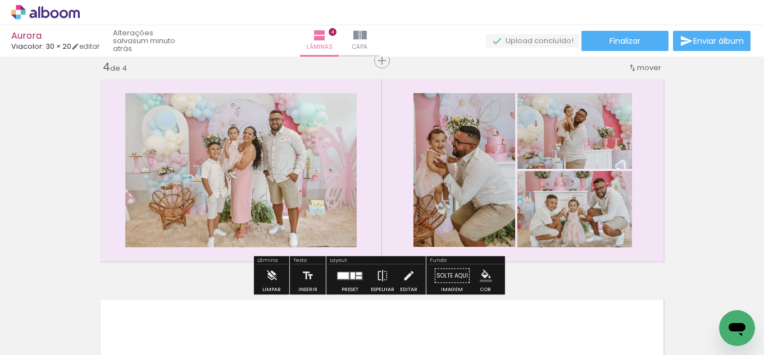
click at [479, 273] on iron-icon "color picker" at bounding box center [485, 276] width 12 height 12
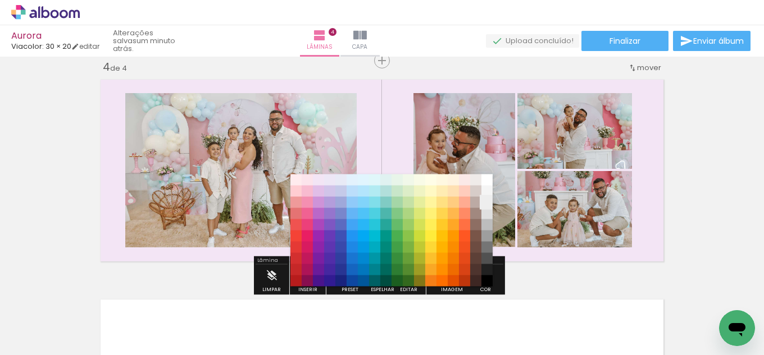
click at [486, 197] on paper-item "#eeeeee" at bounding box center [486, 202] width 11 height 11
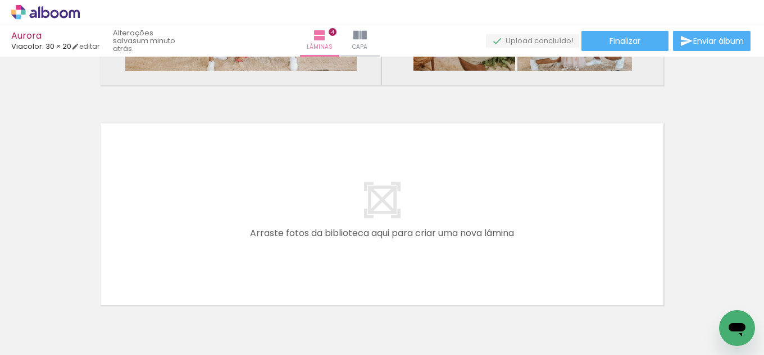
scroll to position [870, 0]
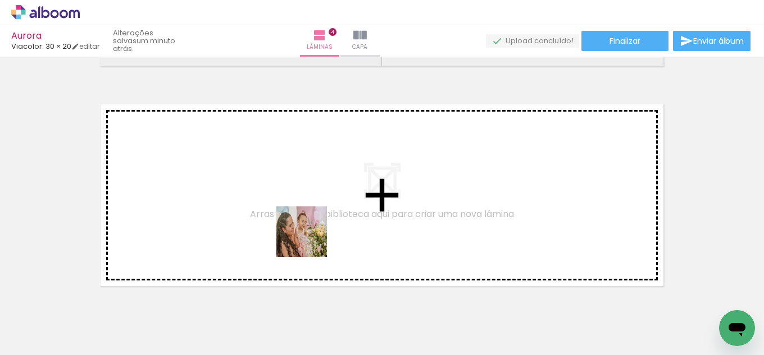
drag, startPoint x: 291, startPoint y: 328, endPoint x: 266, endPoint y: 308, distance: 32.8
click at [314, 228] on quentale-workspace at bounding box center [382, 177] width 764 height 355
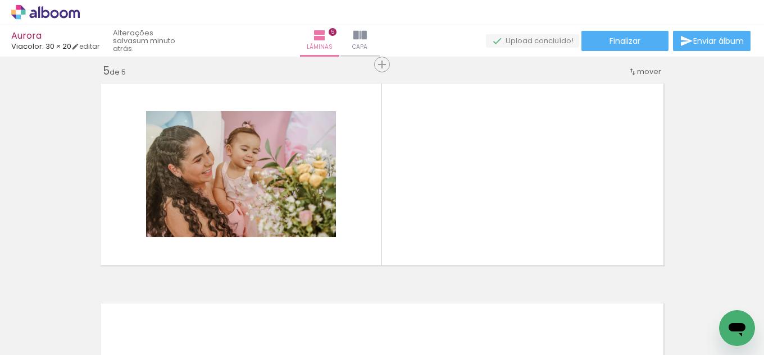
scroll to position [895, 0]
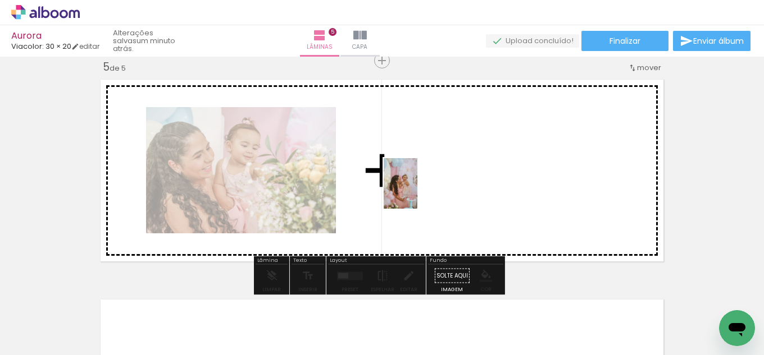
drag, startPoint x: 223, startPoint y: 327, endPoint x: 417, endPoint y: 192, distance: 236.3
click at [417, 192] on quentale-workspace at bounding box center [382, 177] width 764 height 355
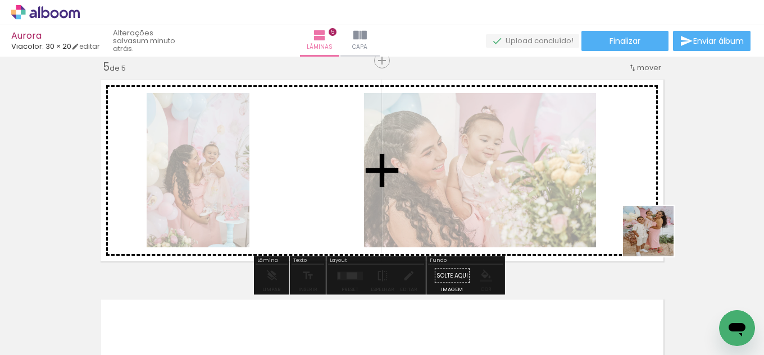
drag, startPoint x: 718, startPoint y: 305, endPoint x: 653, endPoint y: 233, distance: 97.0
click at [604, 185] on quentale-workspace at bounding box center [382, 177] width 764 height 355
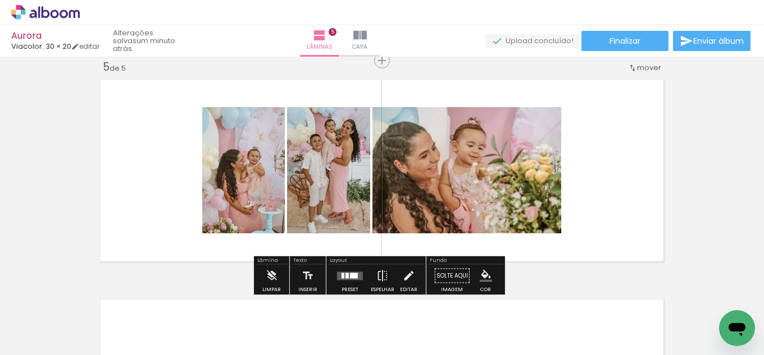
scroll to position [0, 4194]
